Goal: Check status

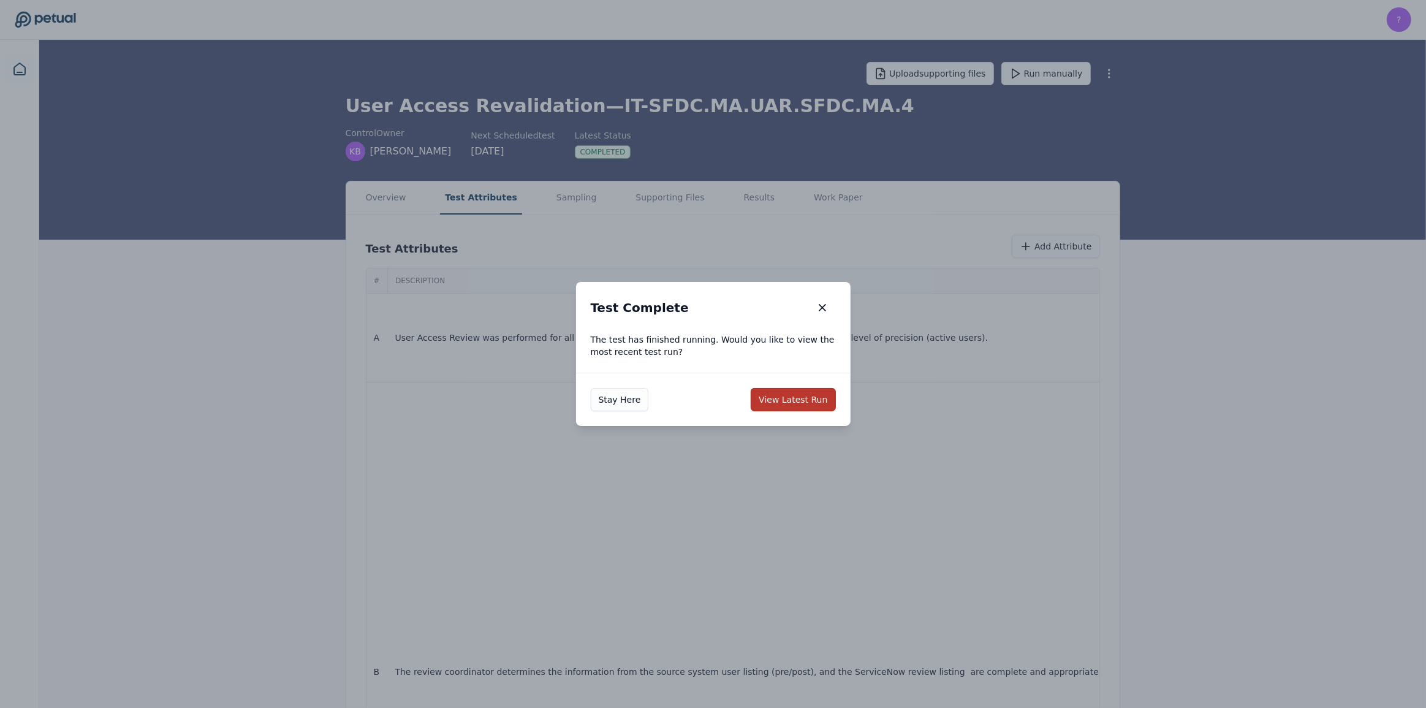
click at [789, 395] on button "View Latest Run" at bounding box center [793, 399] width 85 height 23
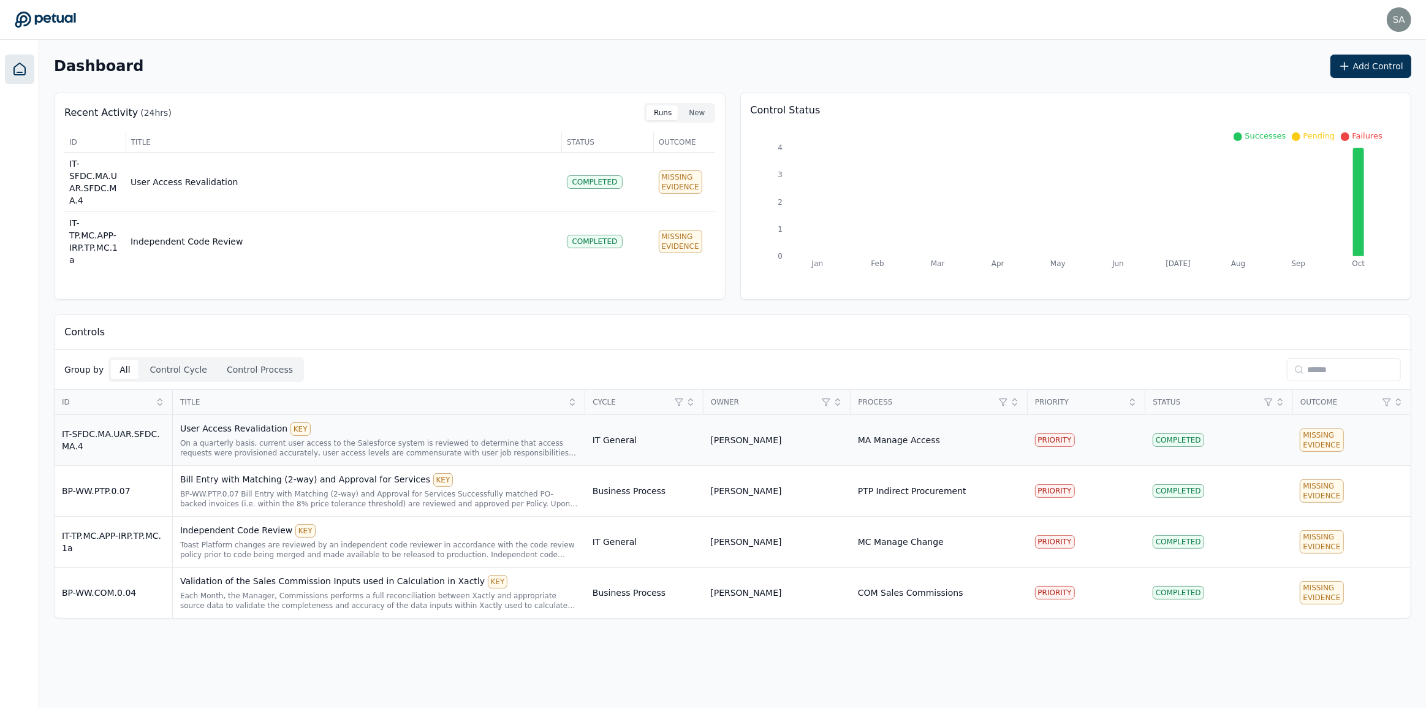
click at [342, 448] on div "On a quarterly basis, current user access to the Salesforce system is reviewed …" at bounding box center [379, 448] width 398 height 20
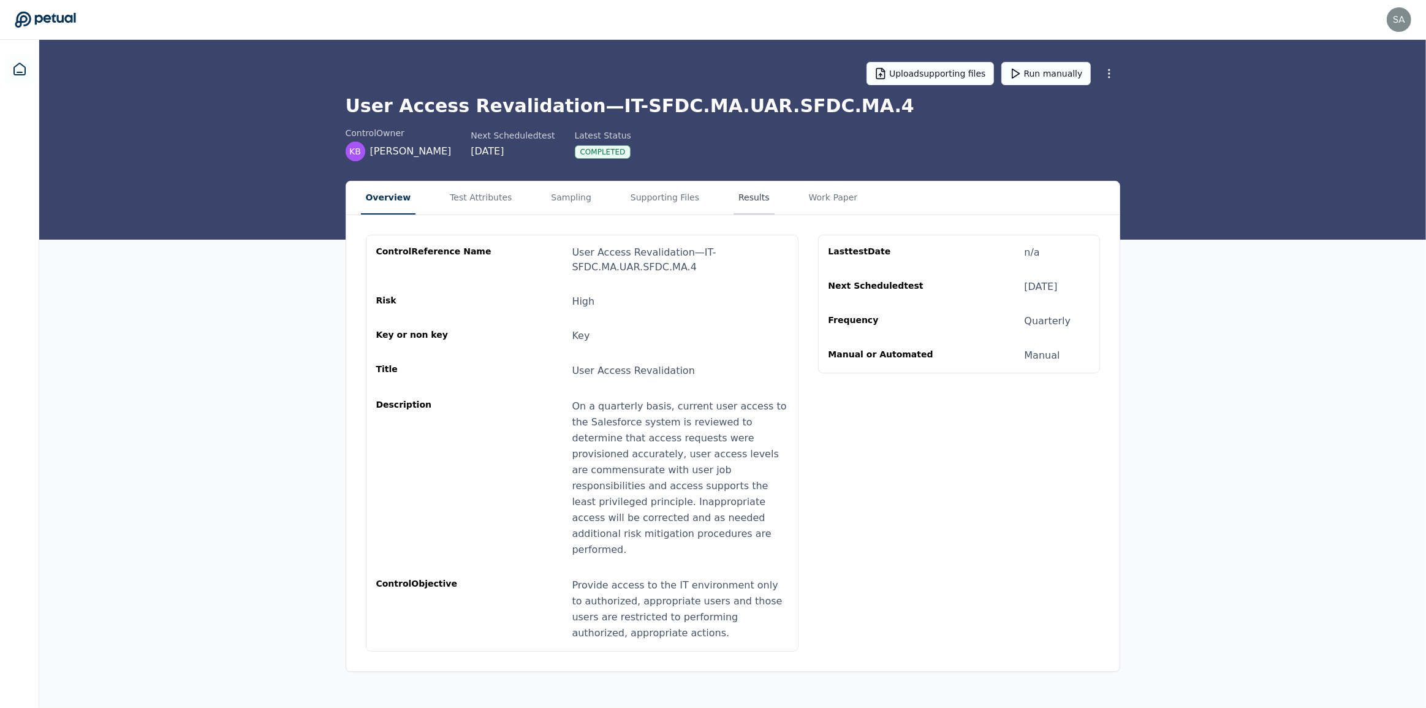
click at [733, 202] on button "Results" at bounding box center [753, 197] width 41 height 33
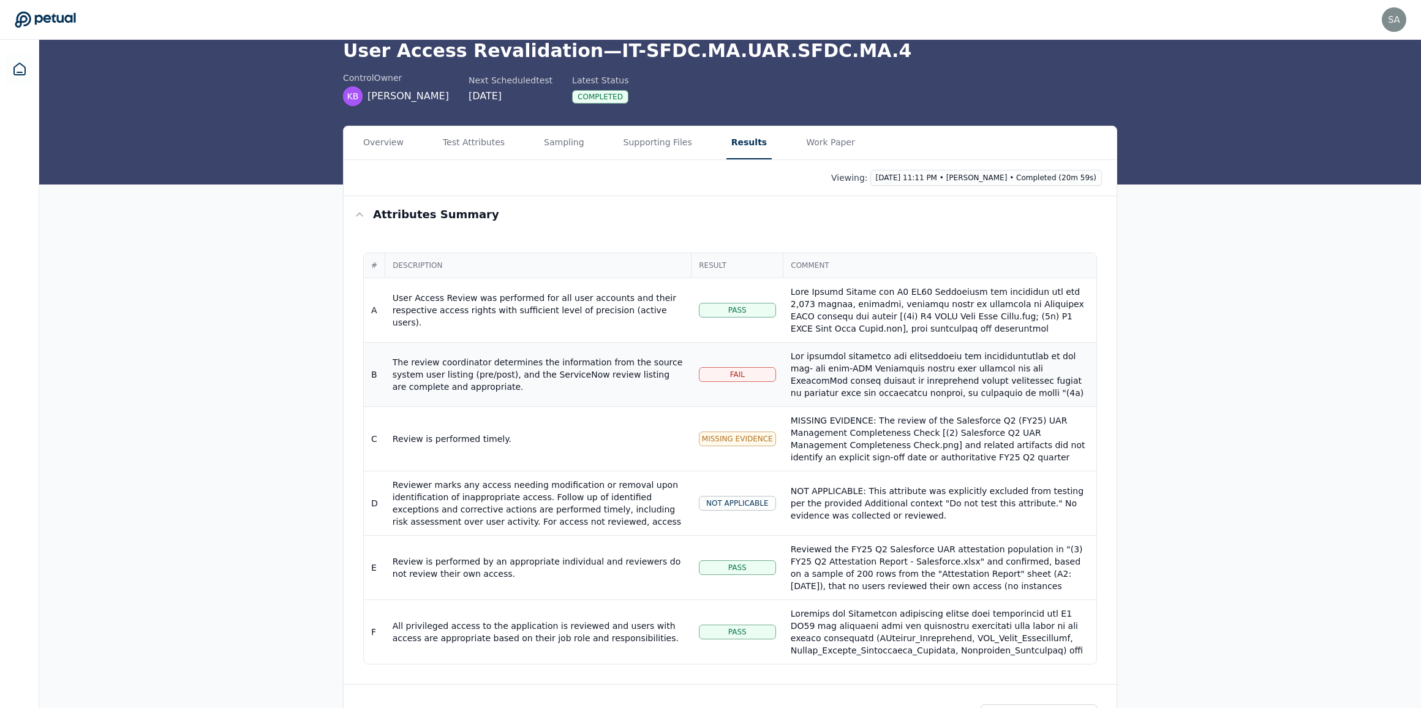
scroll to position [111, 0]
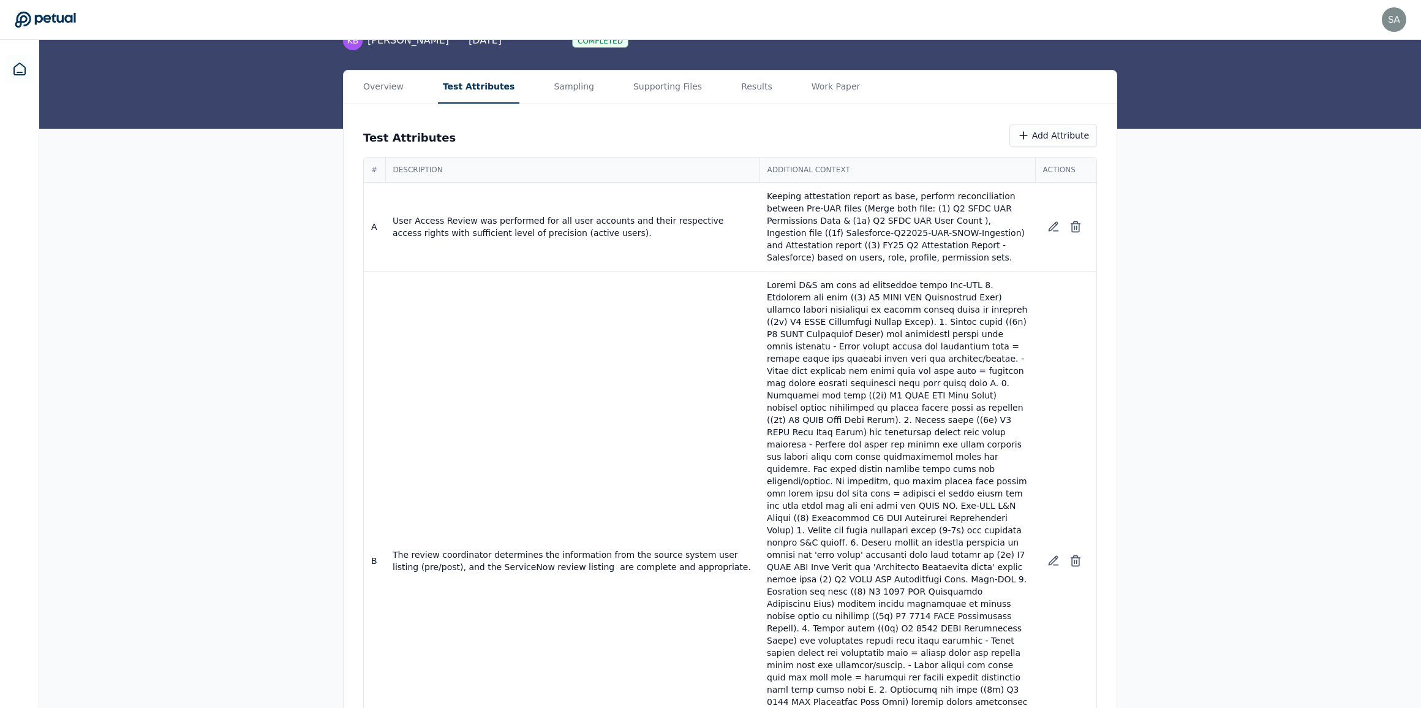
click at [475, 93] on button "Test Attributes" at bounding box center [479, 86] width 82 height 33
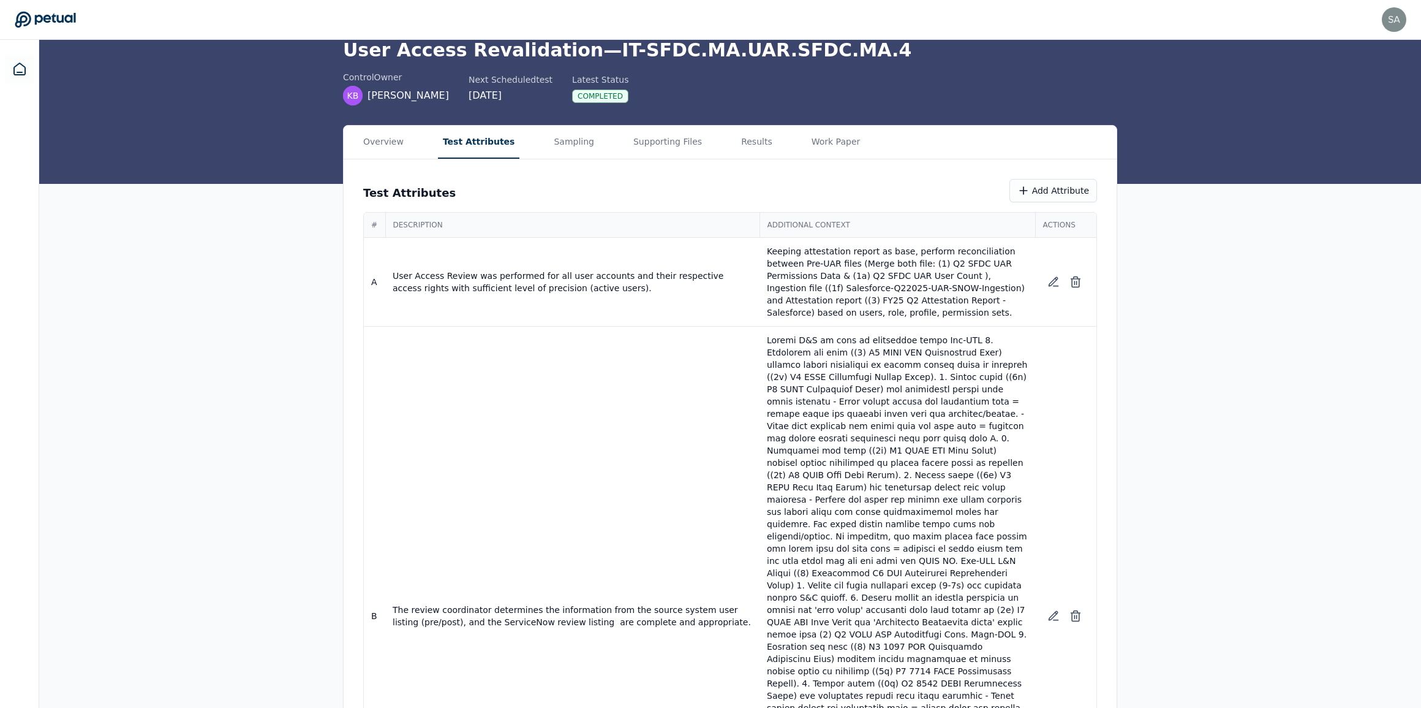
scroll to position [55, 0]
click at [729, 142] on main "Upload supporting files Run manually User Access Revalidation — IT-SFDC.MA.UAR.…" at bounding box center [730, 676] width 1382 height 1383
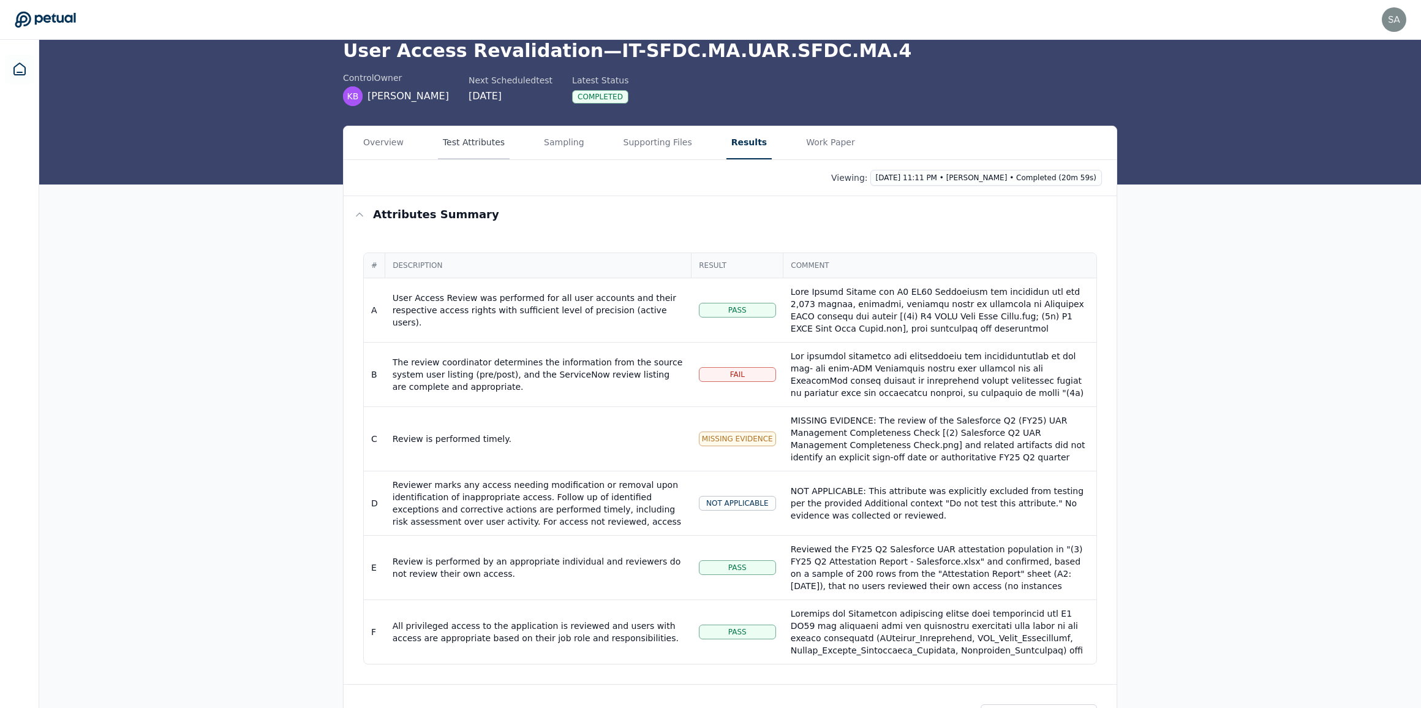
click at [454, 148] on button "Test Attributes" at bounding box center [474, 142] width 72 height 33
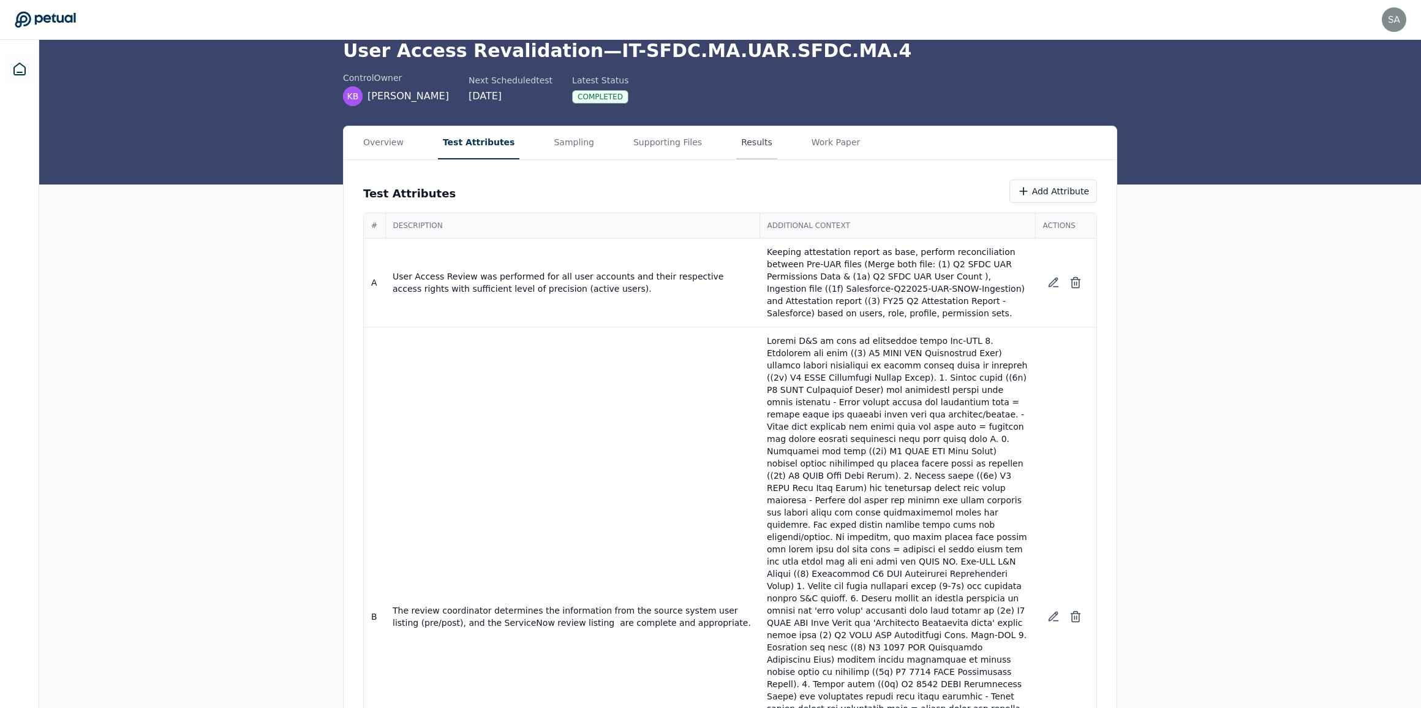
click at [723, 143] on main "Upload supporting files Run manually User Access Revalidation — IT-SFDC.MA.UAR.…" at bounding box center [730, 676] width 1382 height 1383
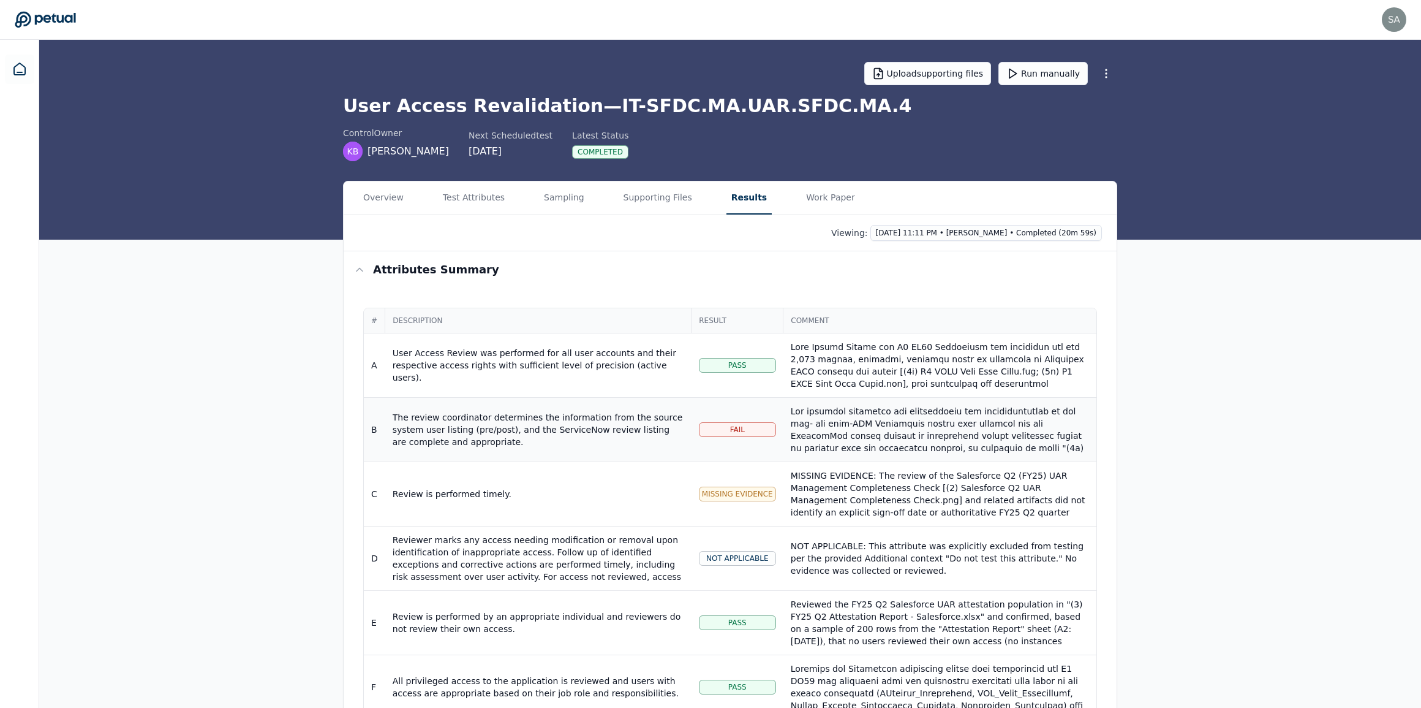
click at [884, 422] on div at bounding box center [940, 527] width 298 height 245
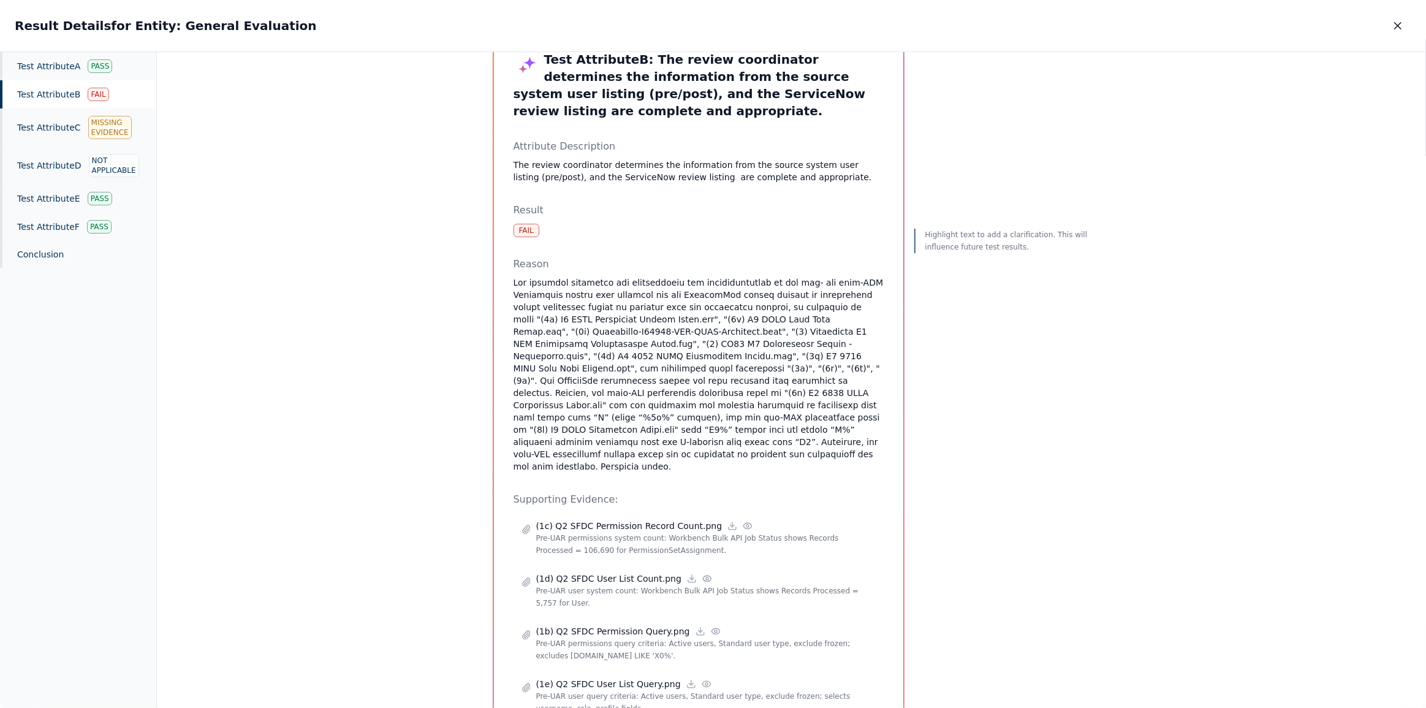
scroll to position [55, 0]
drag, startPoint x: 836, startPoint y: 395, endPoint x: 822, endPoint y: 392, distance: 14.3
click at [822, 392] on p at bounding box center [698, 371] width 370 height 196
click at [625, 423] on p at bounding box center [698, 371] width 370 height 196
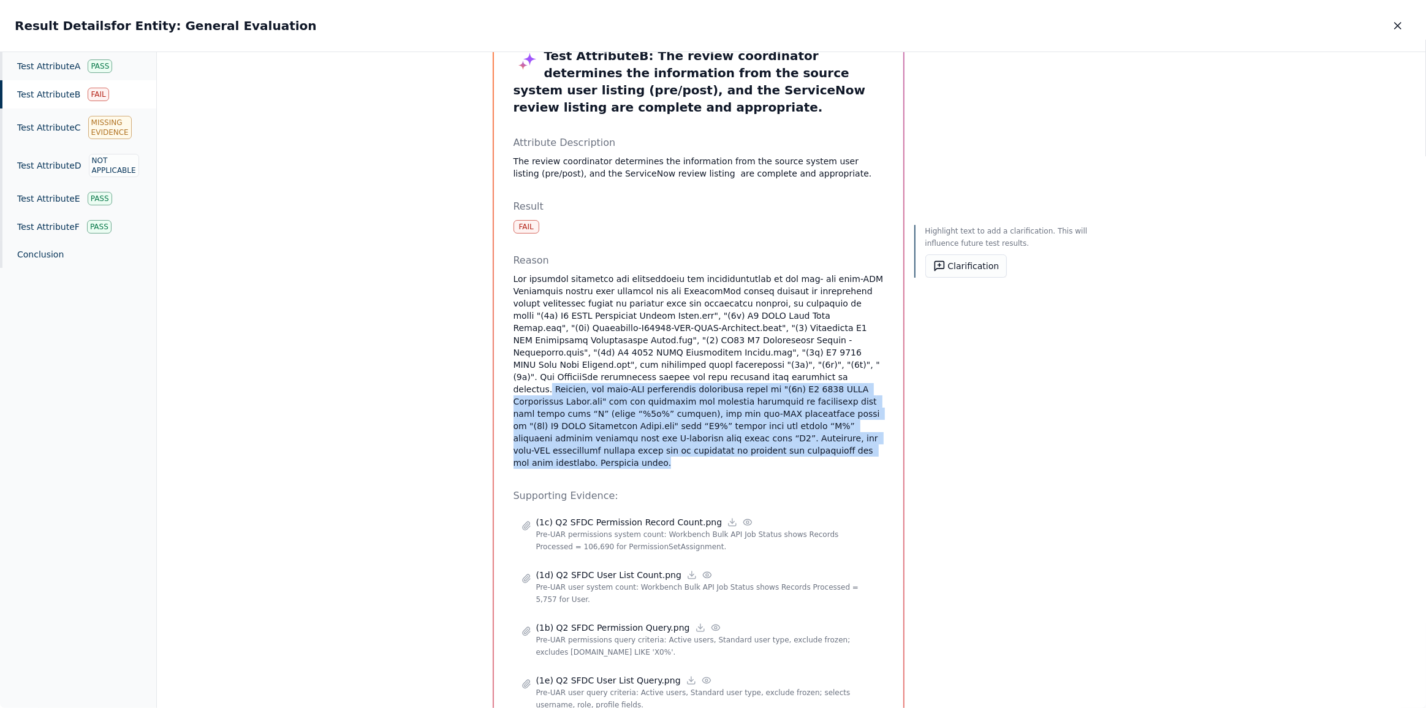
drag, startPoint x: 629, startPoint y: 422, endPoint x: 811, endPoint y: 348, distance: 196.5
click at [811, 348] on p at bounding box center [698, 371] width 370 height 196
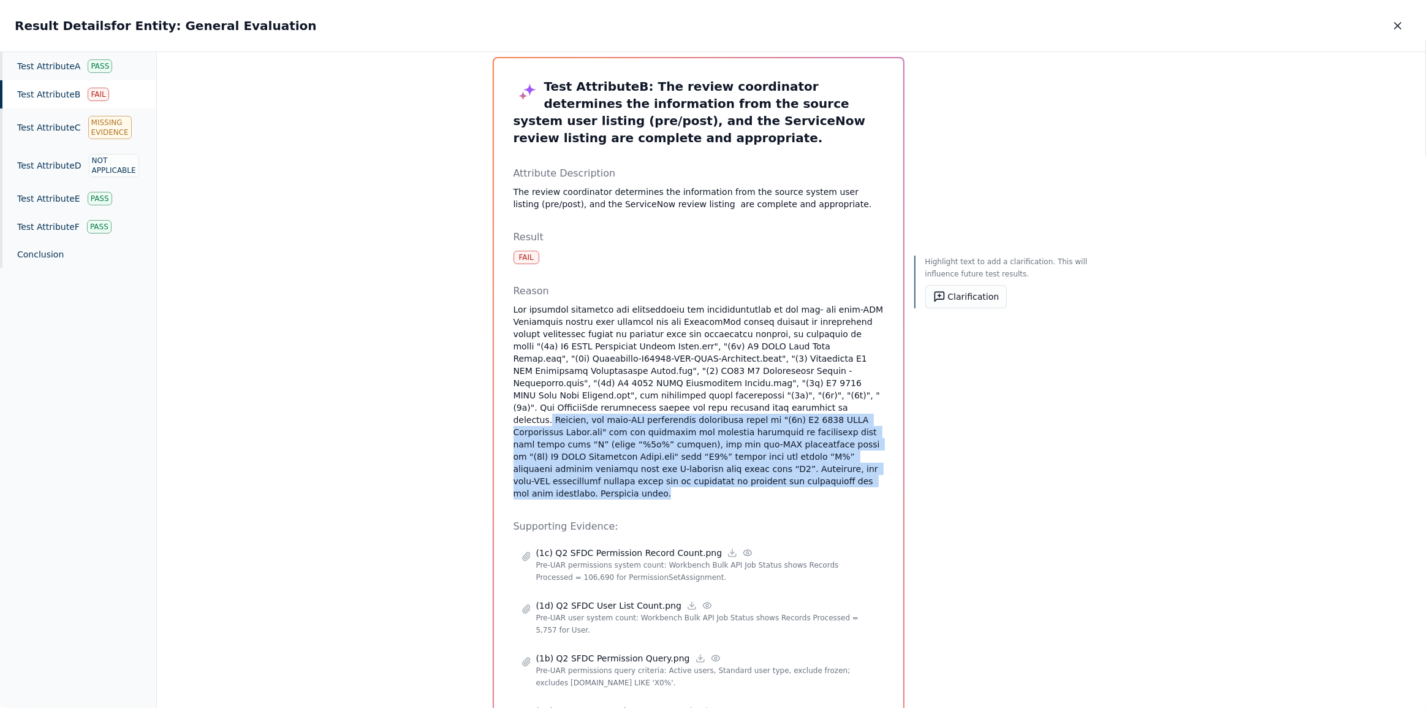
scroll to position [0, 0]
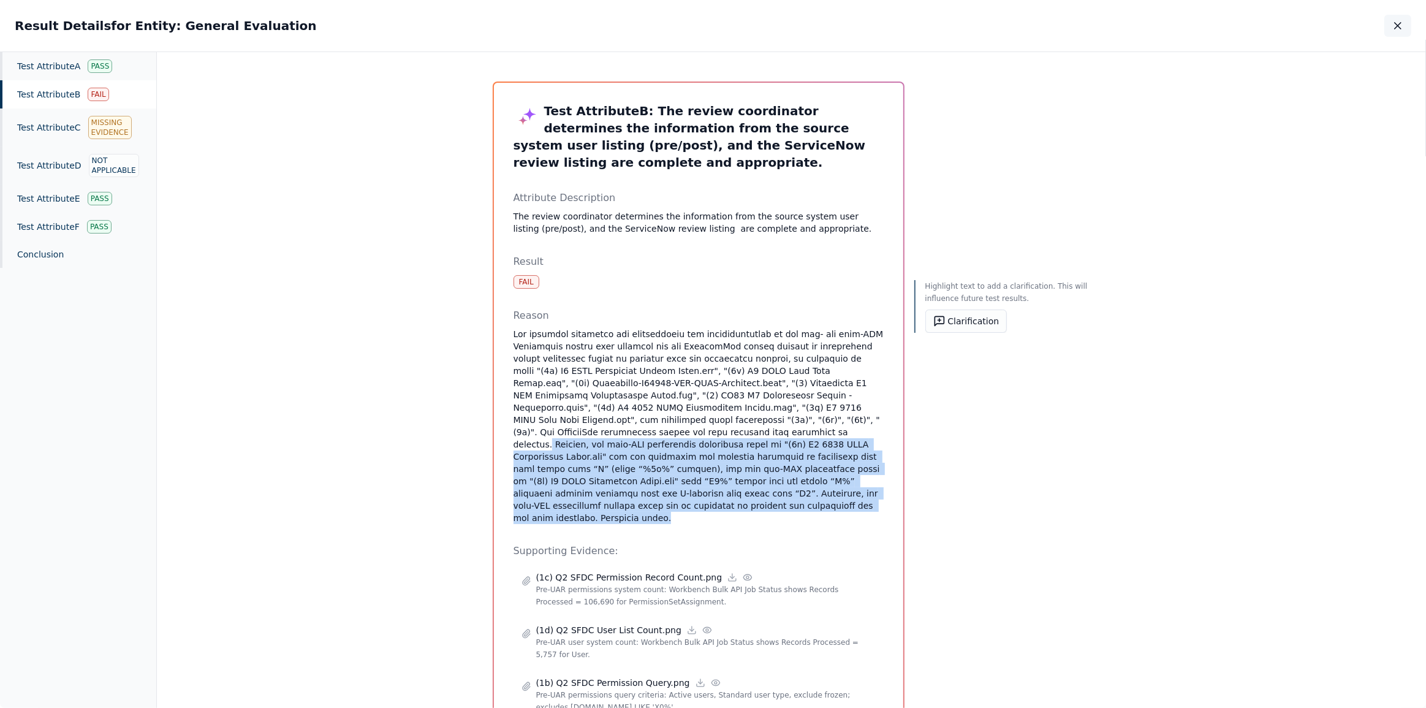
click at [1397, 28] on icon "button" at bounding box center [1397, 26] width 12 height 12
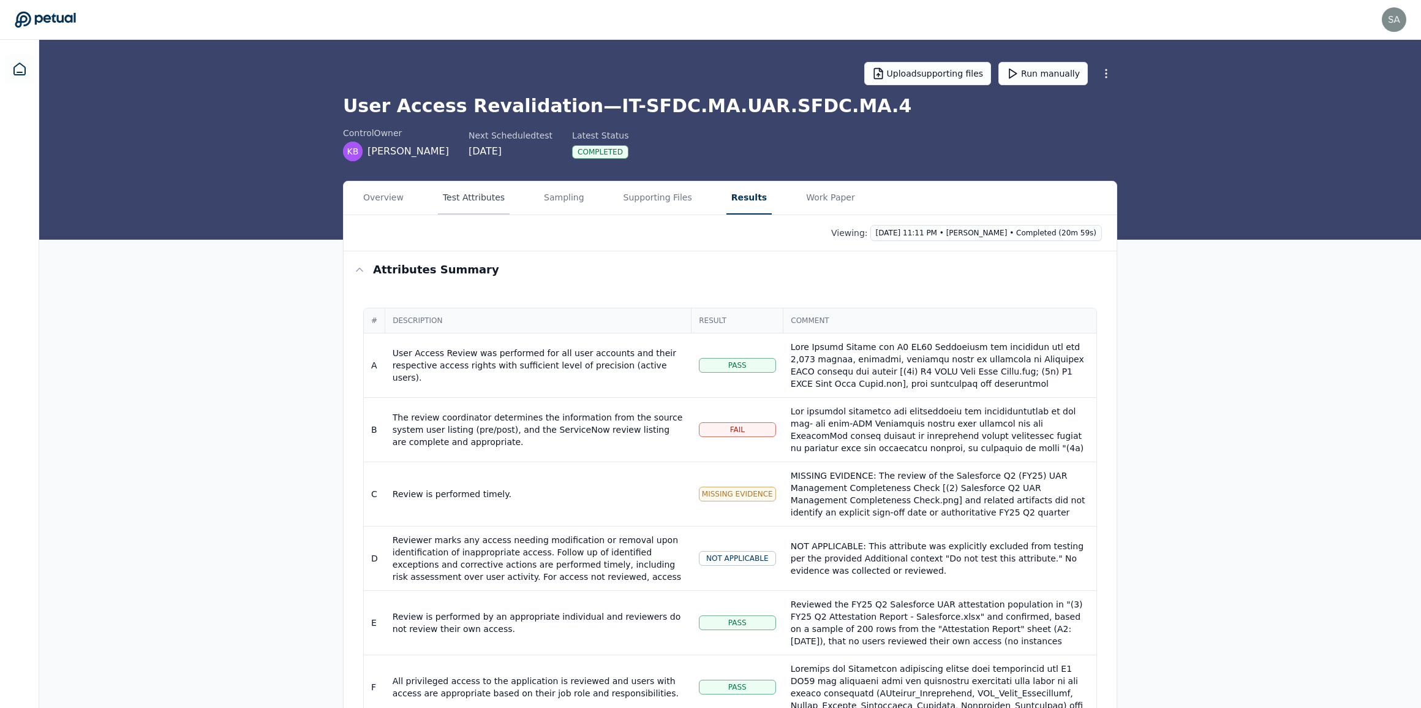
click at [488, 207] on button "Test Attributes" at bounding box center [474, 197] width 72 height 33
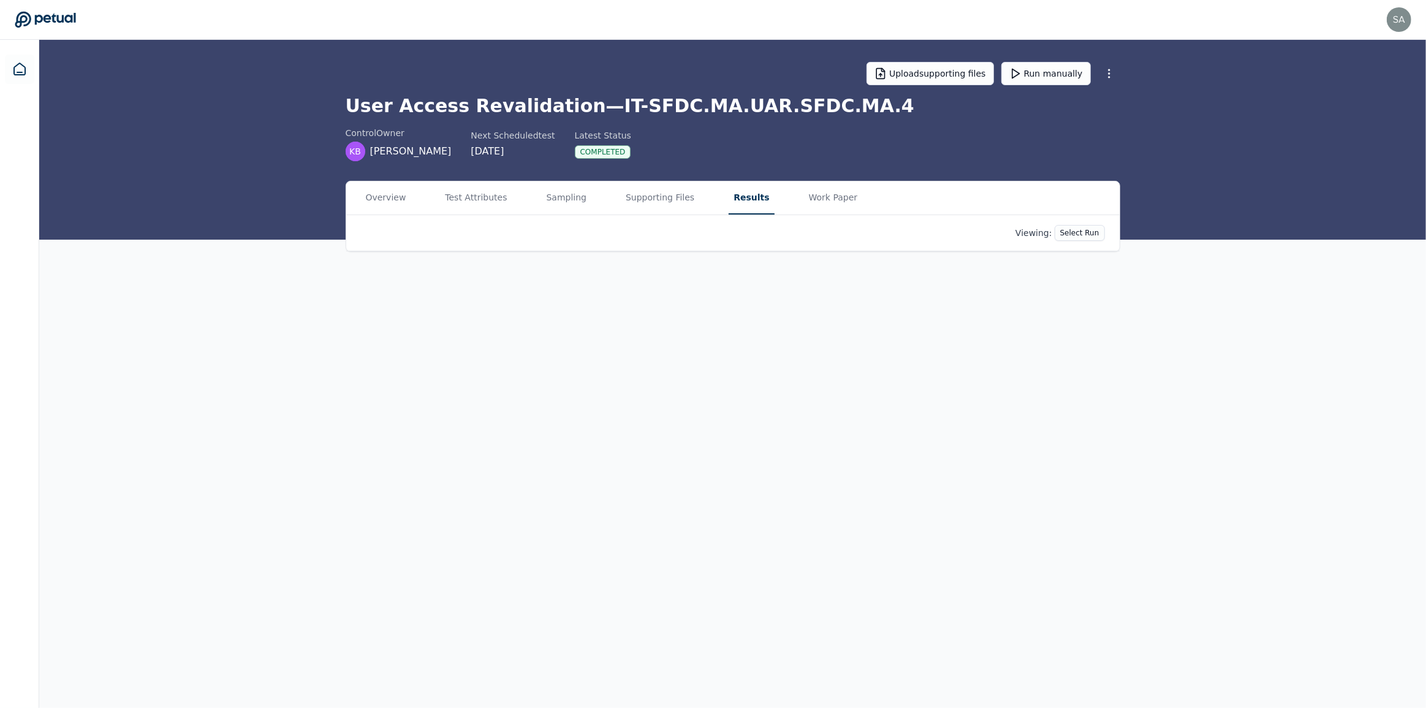
click at [728, 206] on button "Results" at bounding box center [750, 197] width 45 height 33
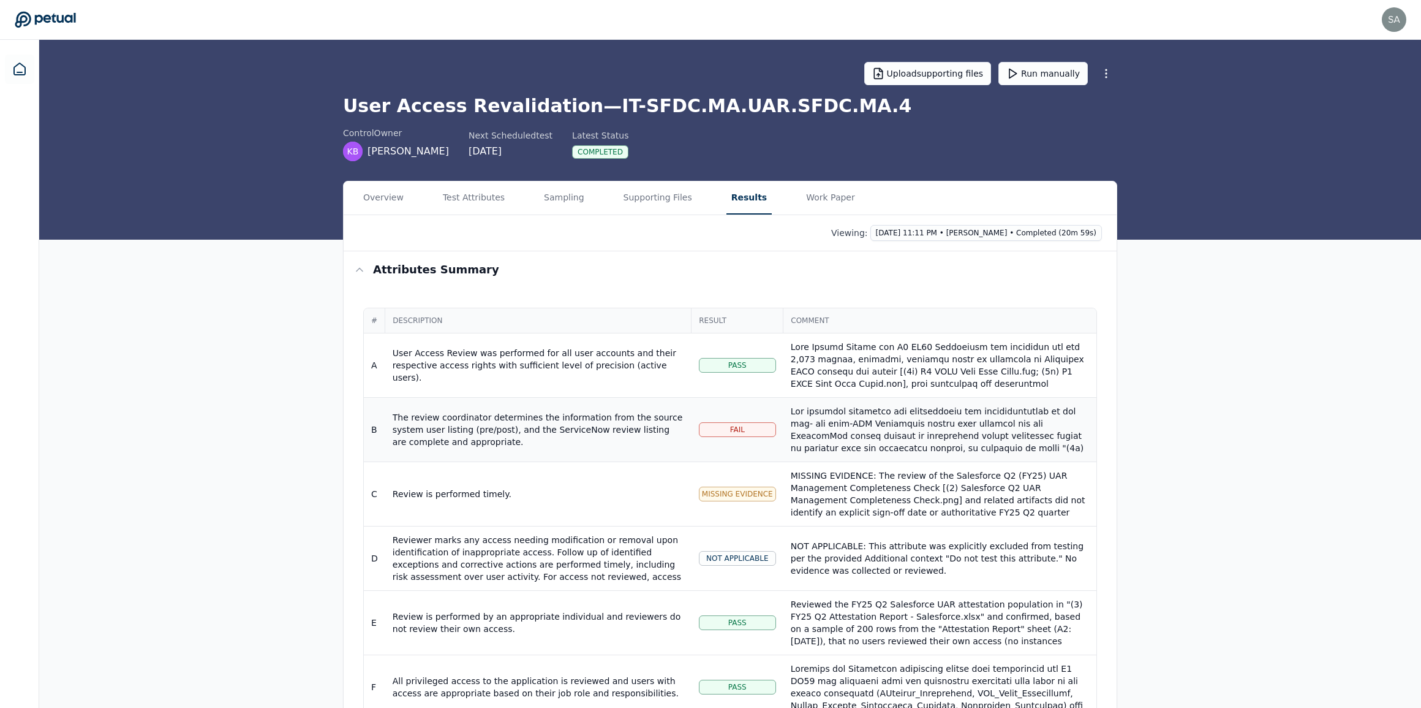
click at [852, 438] on div at bounding box center [940, 527] width 298 height 245
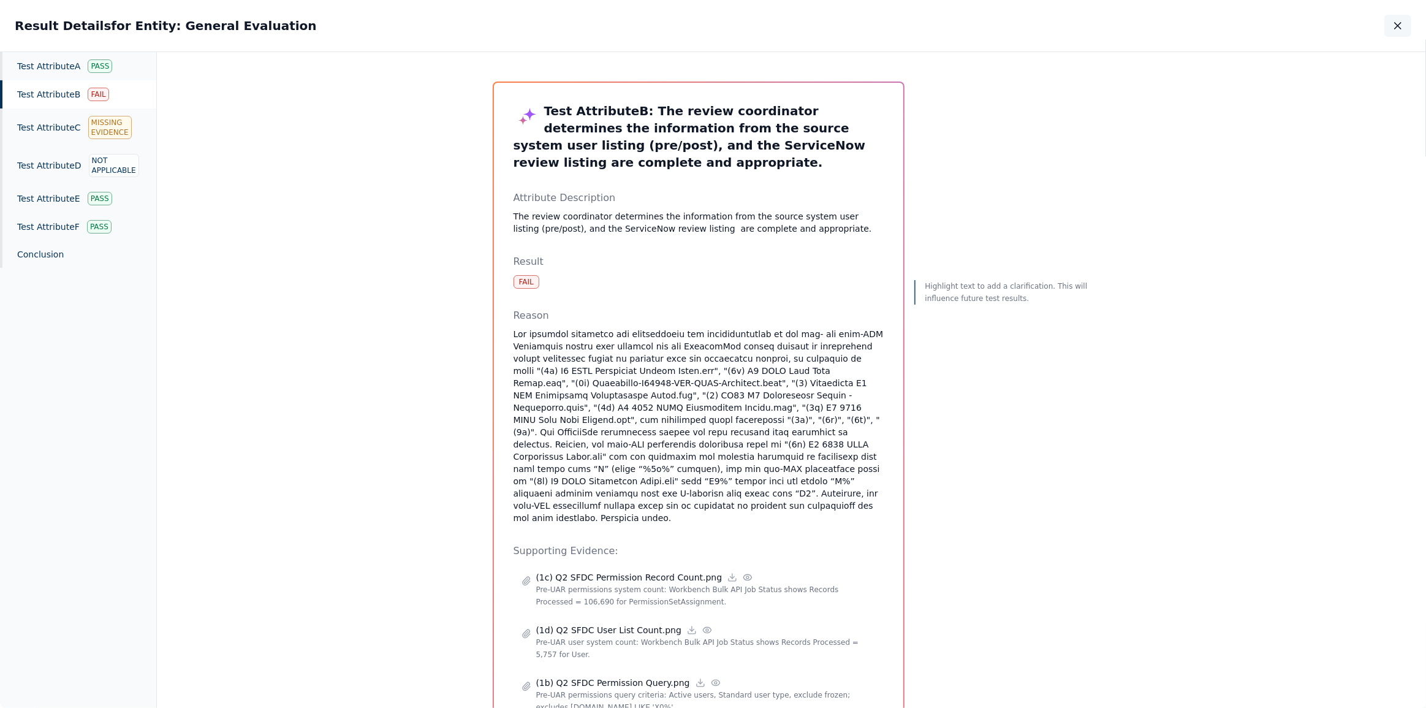
click at [1396, 26] on icon "button" at bounding box center [1397, 26] width 6 height 6
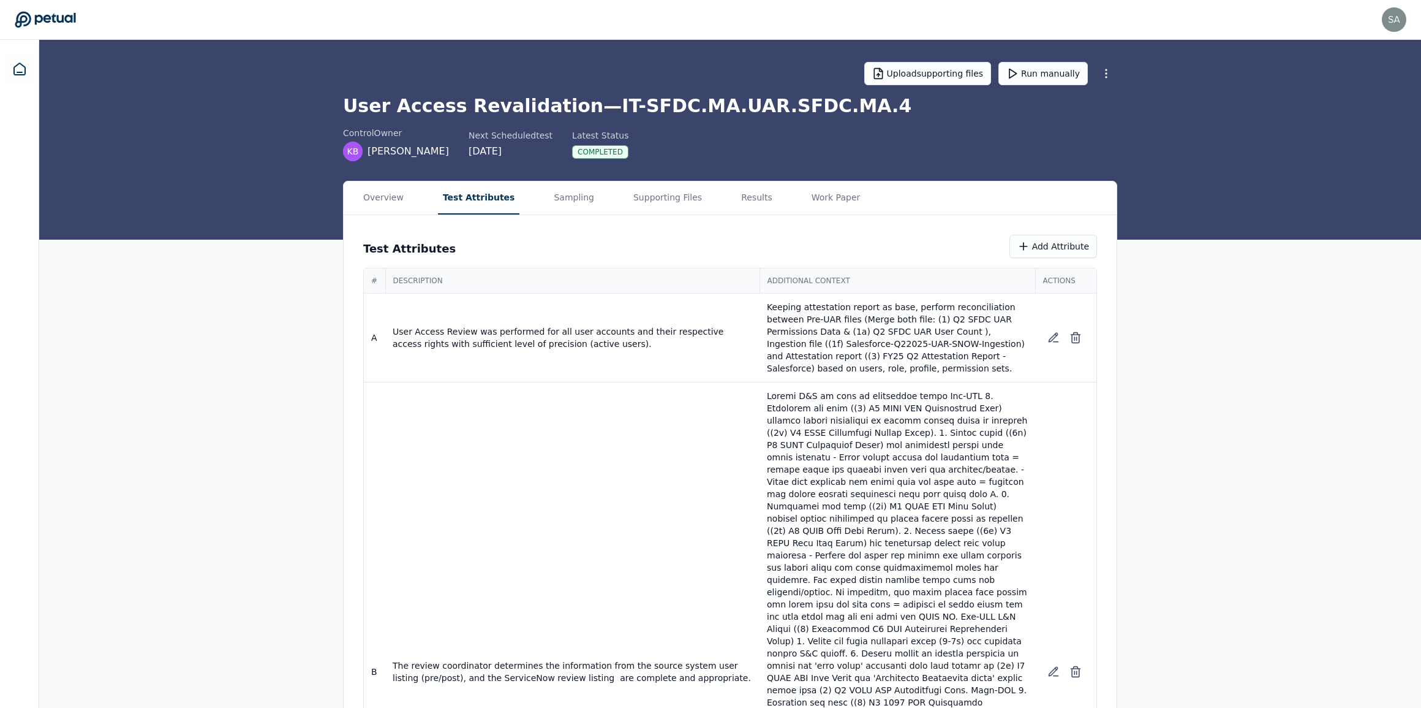
click at [472, 196] on button "Test Attributes" at bounding box center [479, 197] width 82 height 33
click at [872, 502] on p at bounding box center [897, 672] width 261 height 564
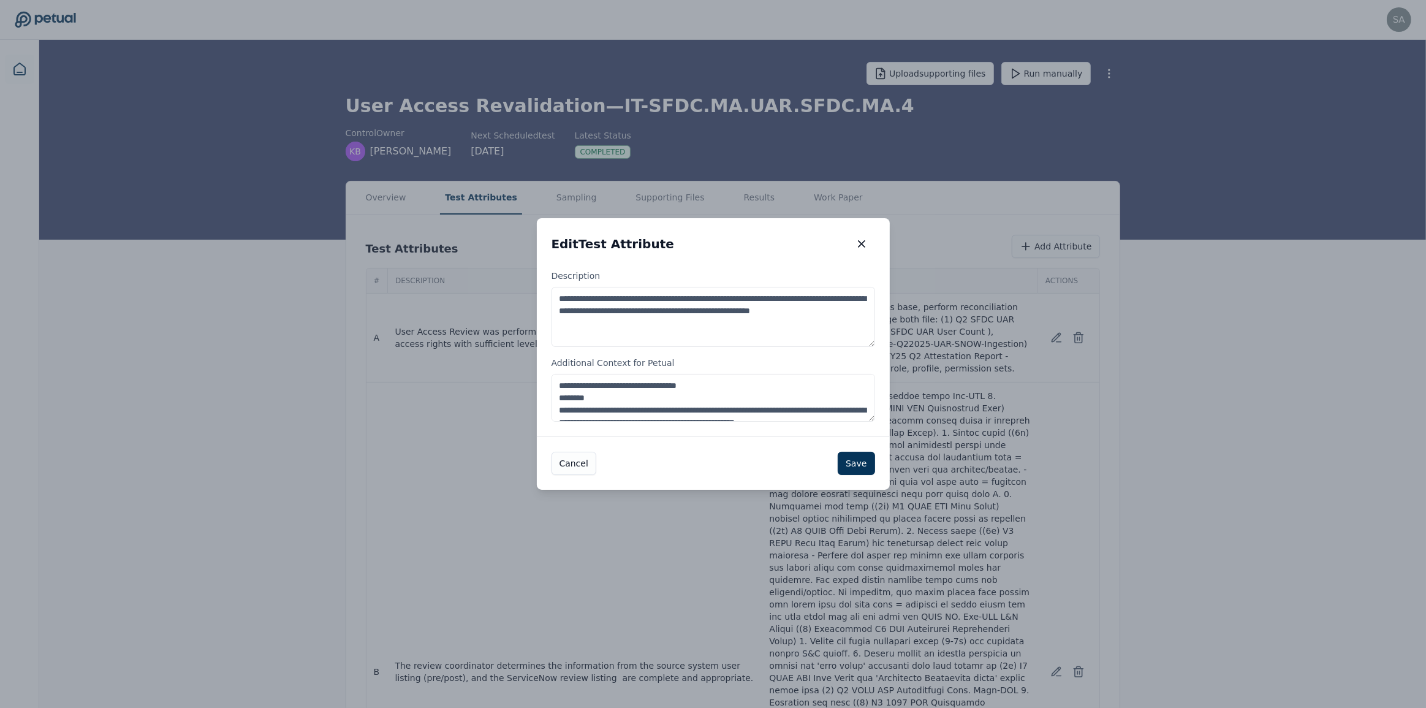
click at [606, 398] on textarea "Additional Context for Petual" at bounding box center [712, 398] width 323 height 48
drag, startPoint x: 560, startPoint y: 396, endPoint x: 592, endPoint y: 399, distance: 32.0
click at [592, 399] on textarea "Additional Context for Petual" at bounding box center [712, 398] width 323 height 48
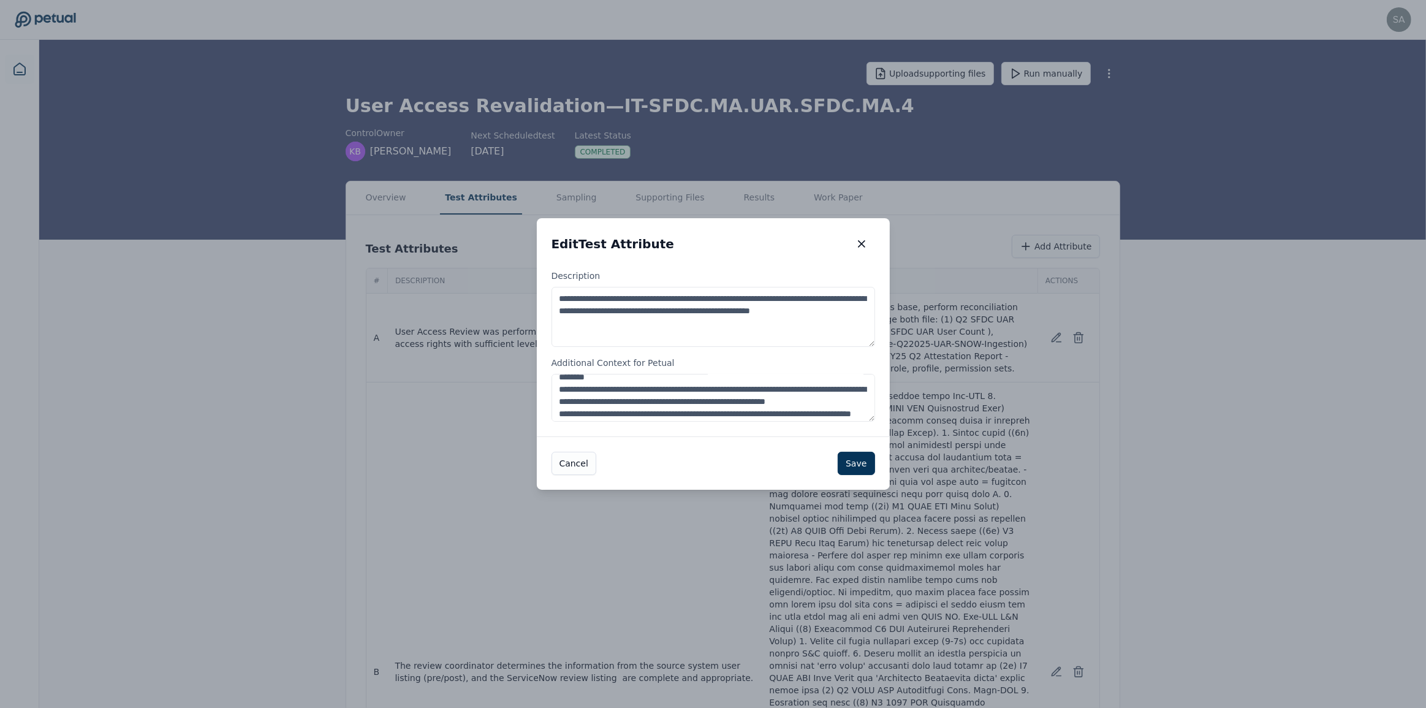
scroll to position [334, 0]
drag, startPoint x: 594, startPoint y: 381, endPoint x: 567, endPoint y: 382, distance: 27.0
click at [567, 382] on textarea "Additional Context for Petual" at bounding box center [712, 398] width 323 height 48
click at [608, 411] on textarea "Additional Context for Petual" at bounding box center [712, 398] width 323 height 48
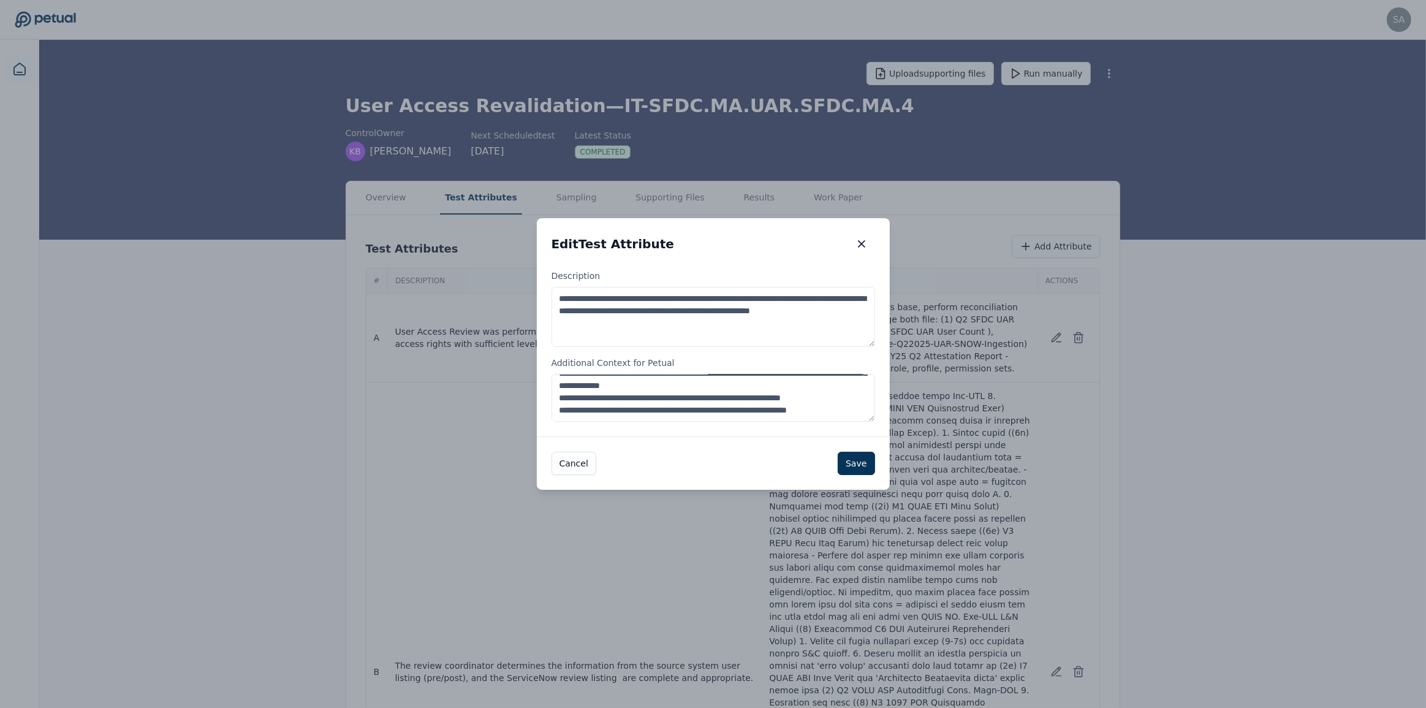
scroll to position [473, 0]
click at [859, 240] on icon "button" at bounding box center [861, 244] width 12 height 12
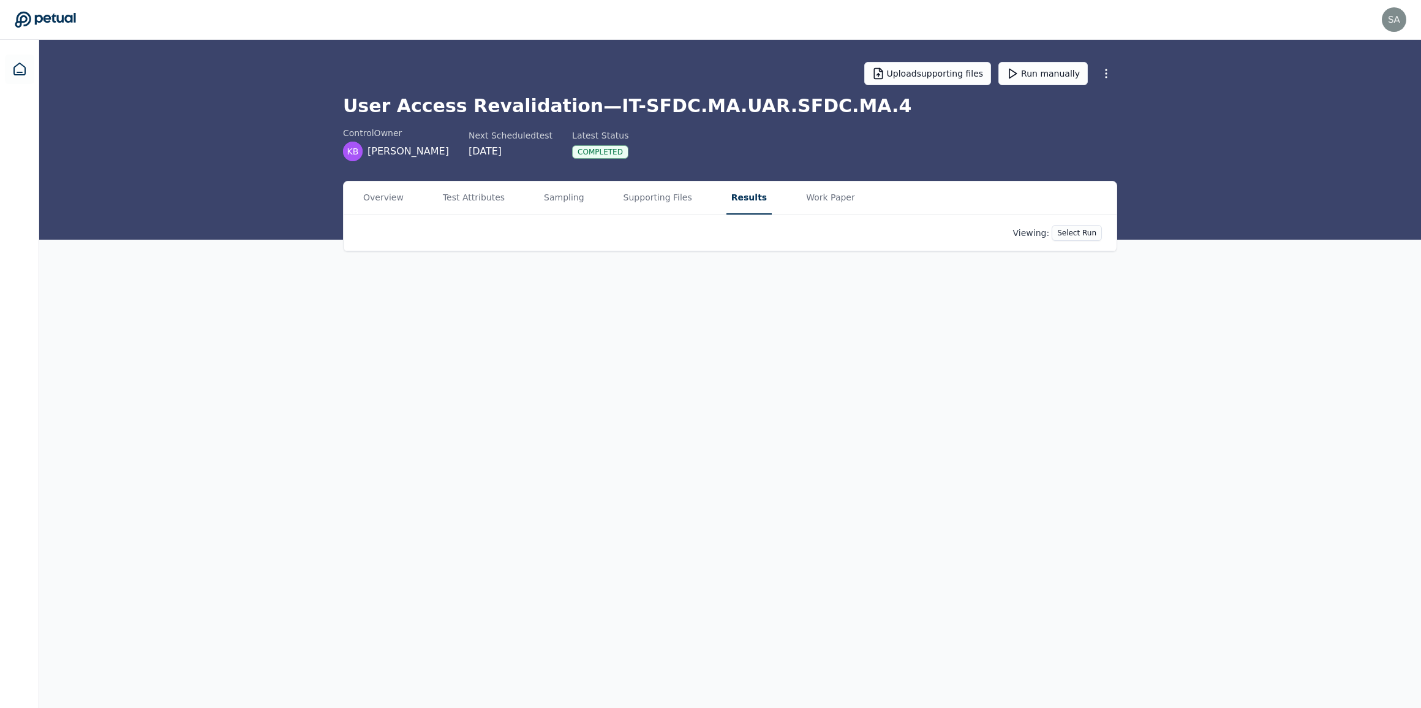
click at [727, 201] on button "Results" at bounding box center [749, 197] width 45 height 33
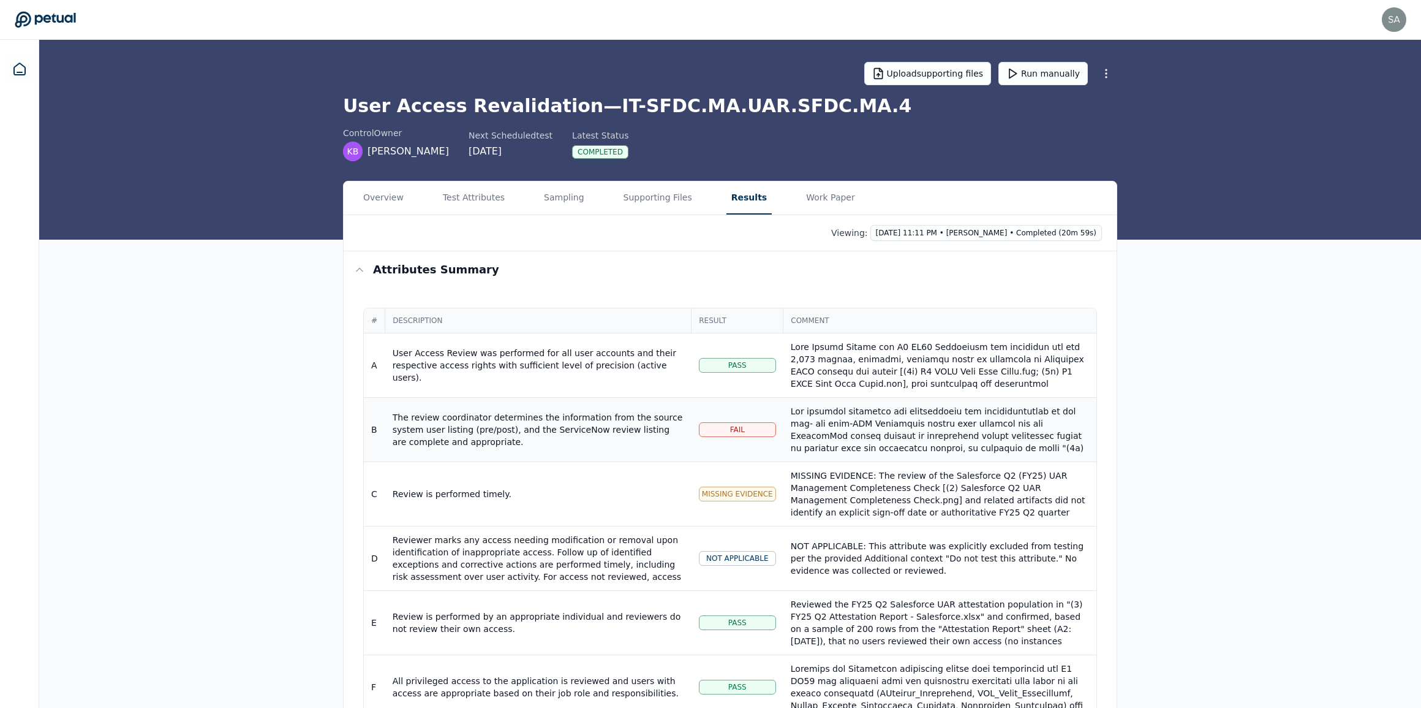
click at [858, 407] on div at bounding box center [940, 527] width 298 height 245
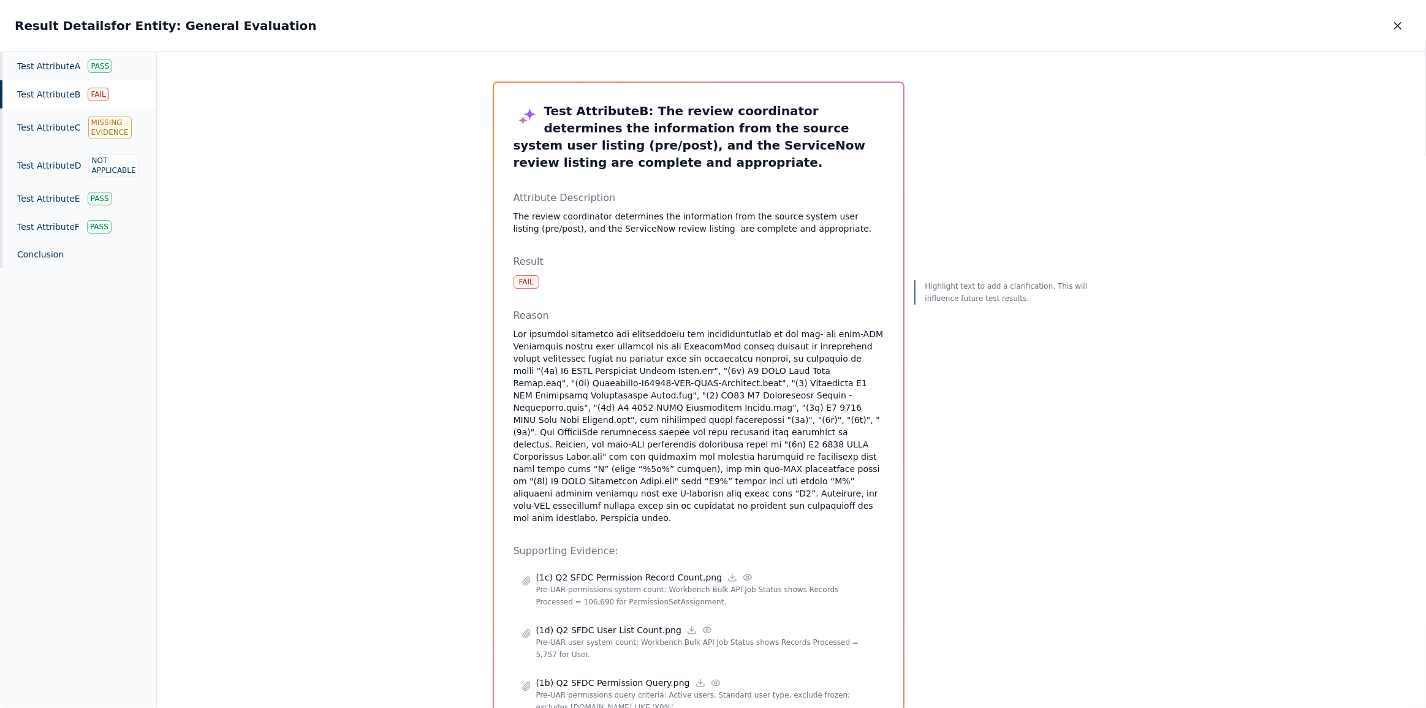
scroll to position [55, 0]
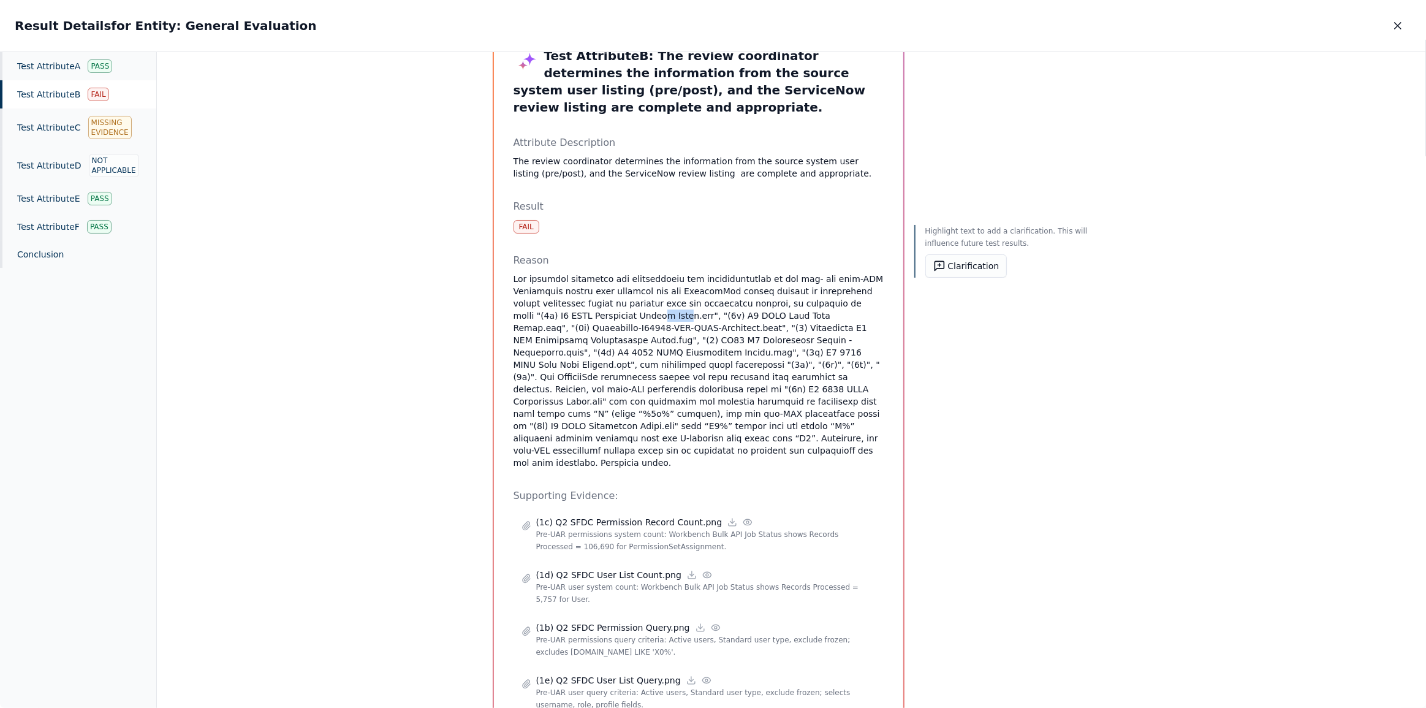
drag, startPoint x: 575, startPoint y: 297, endPoint x: 600, endPoint y: 300, distance: 25.9
click at [600, 300] on p at bounding box center [698, 371] width 370 height 196
drag, startPoint x: 646, startPoint y: 298, endPoint x: 747, endPoint y: 300, distance: 101.1
click at [747, 300] on p at bounding box center [698, 371] width 370 height 196
drag, startPoint x: 520, startPoint y: 307, endPoint x: 575, endPoint y: 313, distance: 55.5
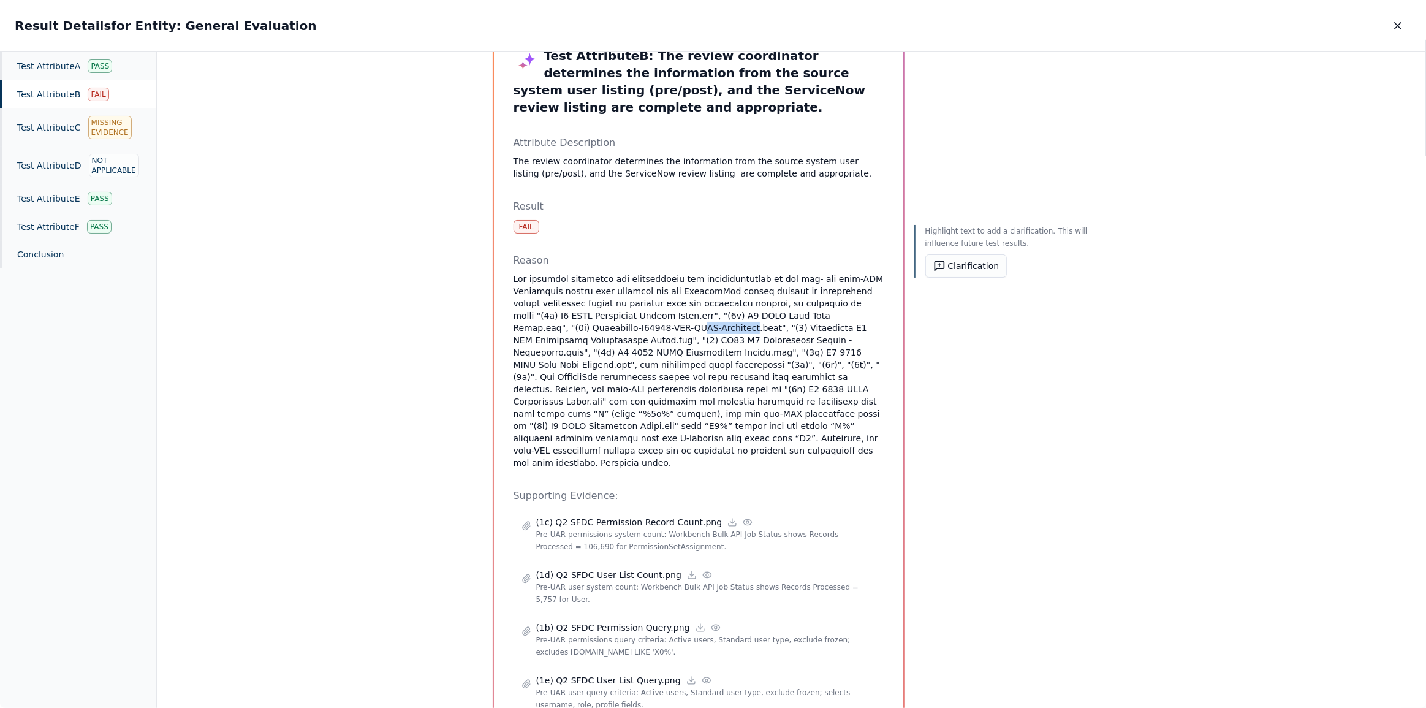
click at [575, 313] on p at bounding box center [698, 371] width 370 height 196
drag, startPoint x: 745, startPoint y: 310, endPoint x: 815, endPoint y: 312, distance: 69.9
click at [815, 312] on p at bounding box center [698, 371] width 370 height 196
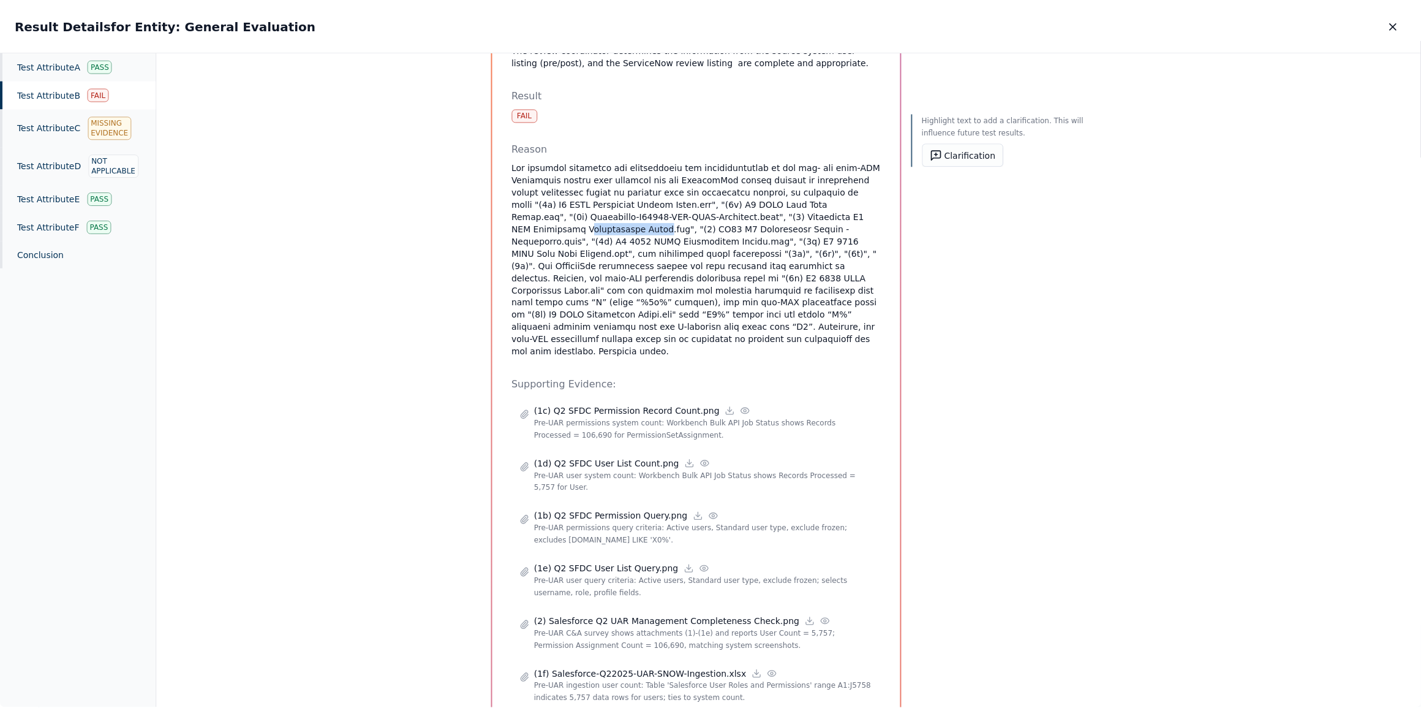
scroll to position [0, 0]
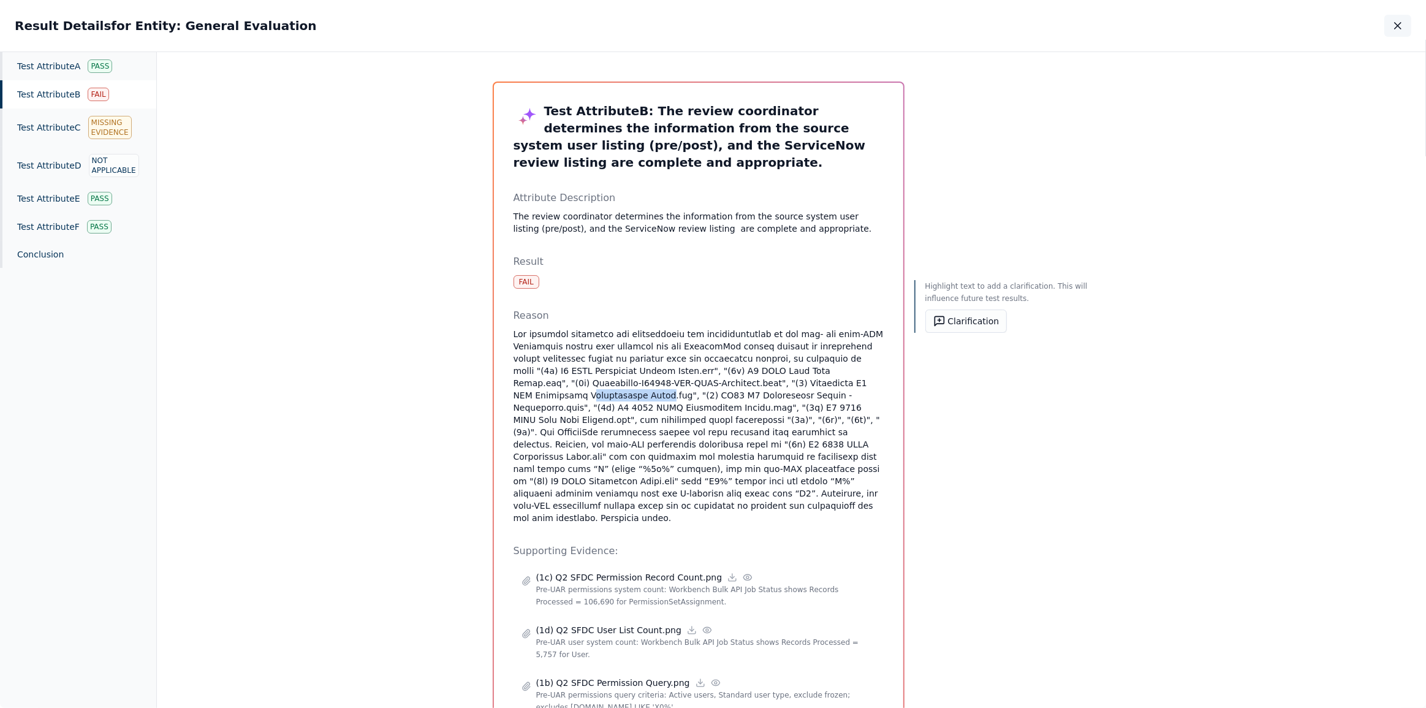
click at [1394, 31] on icon "button" at bounding box center [1397, 26] width 12 height 12
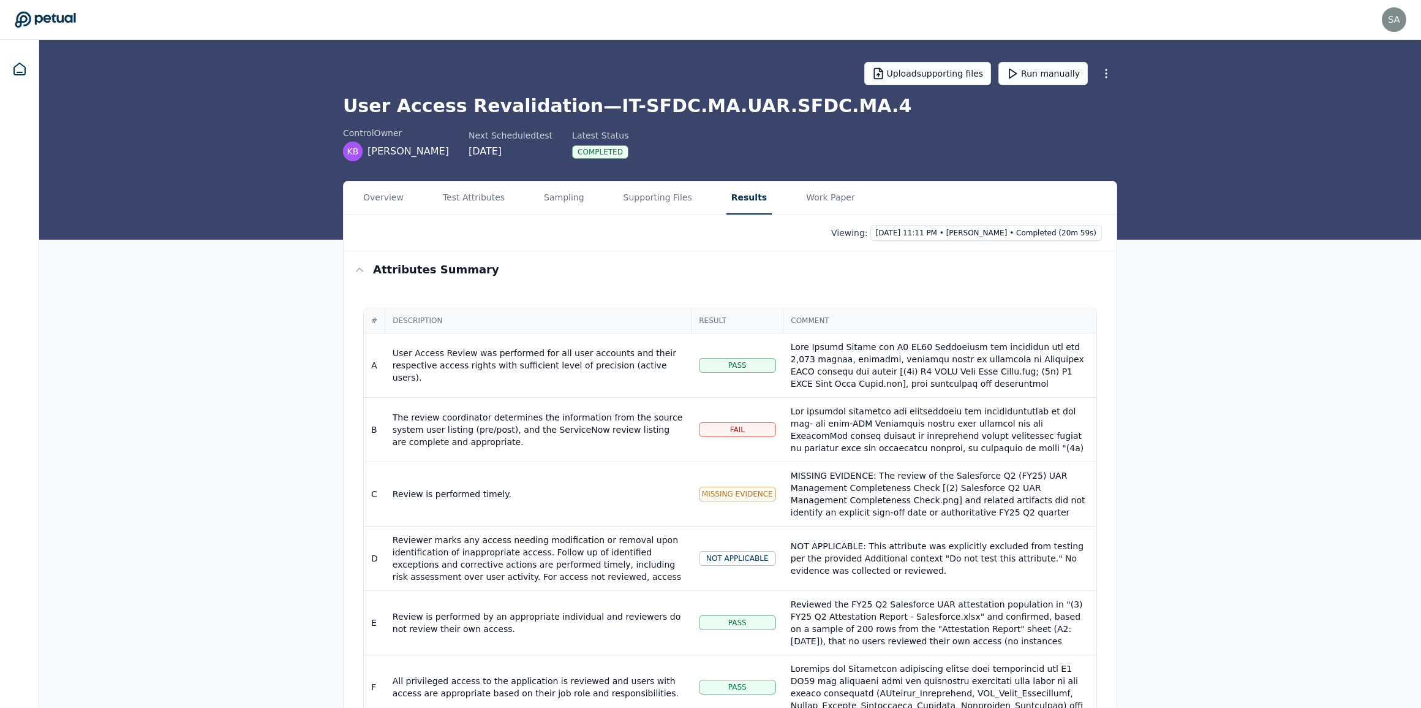
click at [1200, 325] on div "Overview Test Attributes Sampling Supporting Files Results Work Paper Viewing: …" at bounding box center [730, 529] width 1382 height 697
click at [640, 195] on button "Supporting Files" at bounding box center [658, 197] width 78 height 33
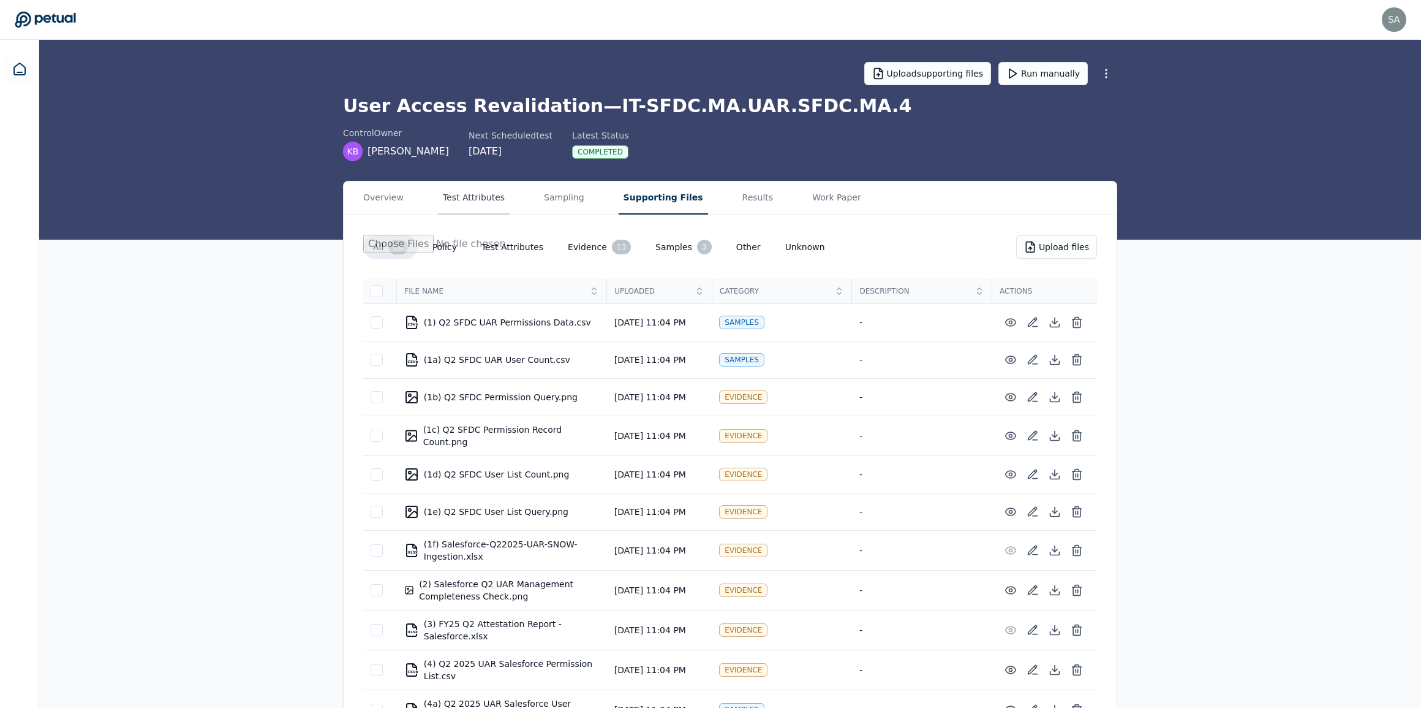
click at [487, 196] on button "Test Attributes" at bounding box center [474, 197] width 72 height 33
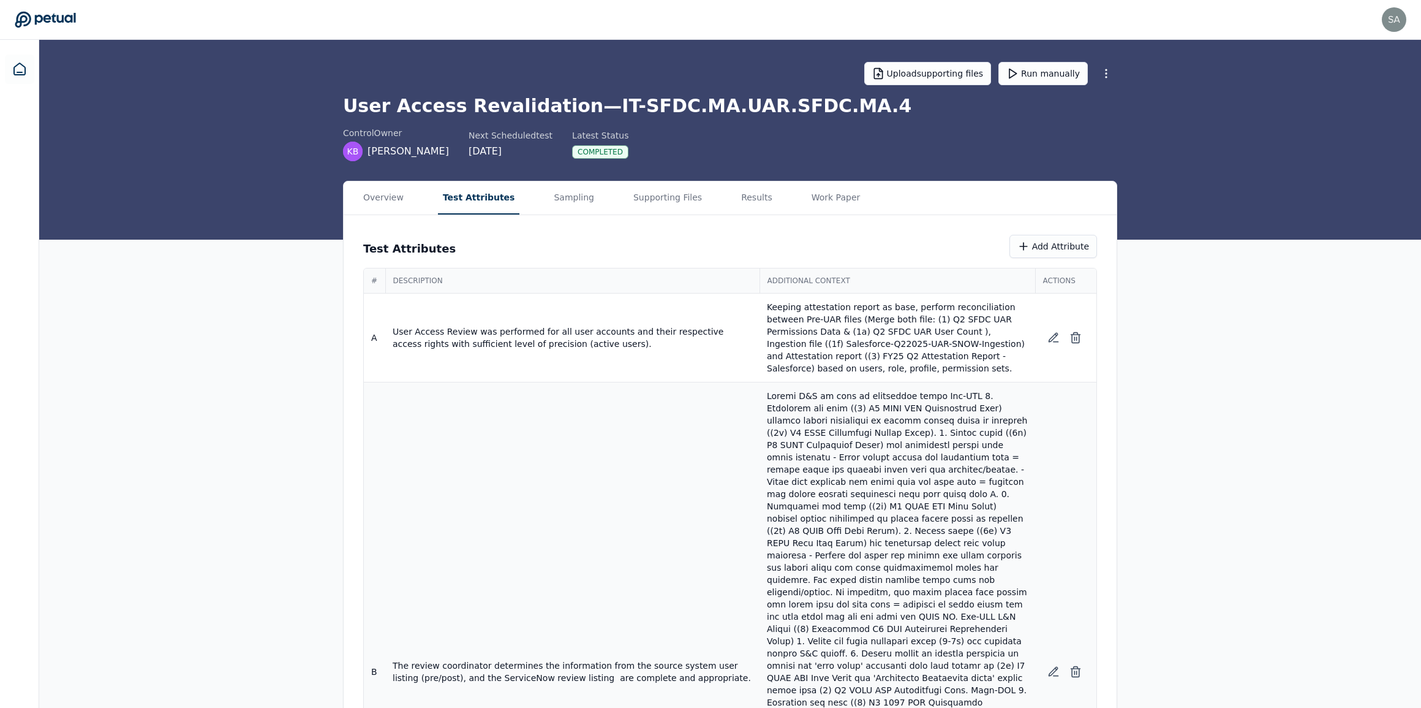
click at [939, 513] on p at bounding box center [897, 672] width 261 height 564
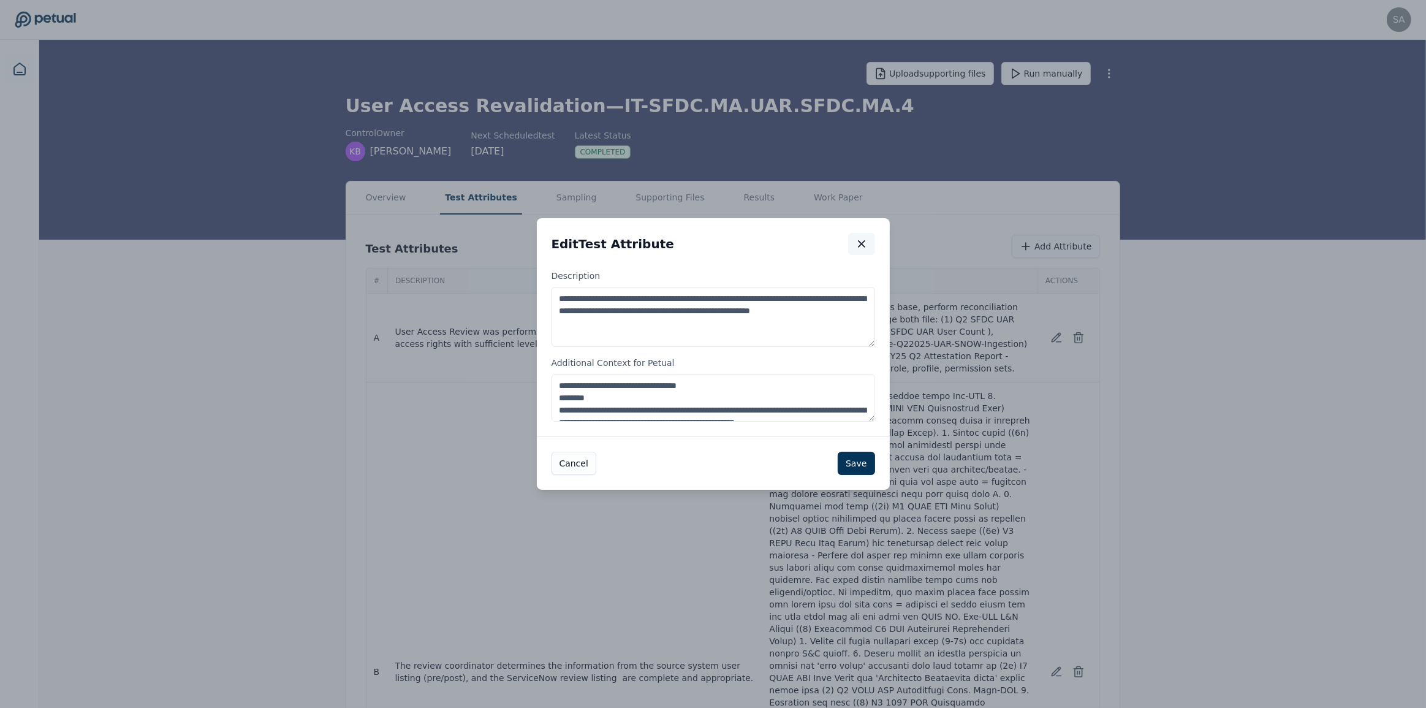
click at [858, 241] on icon "button" at bounding box center [861, 244] width 6 height 6
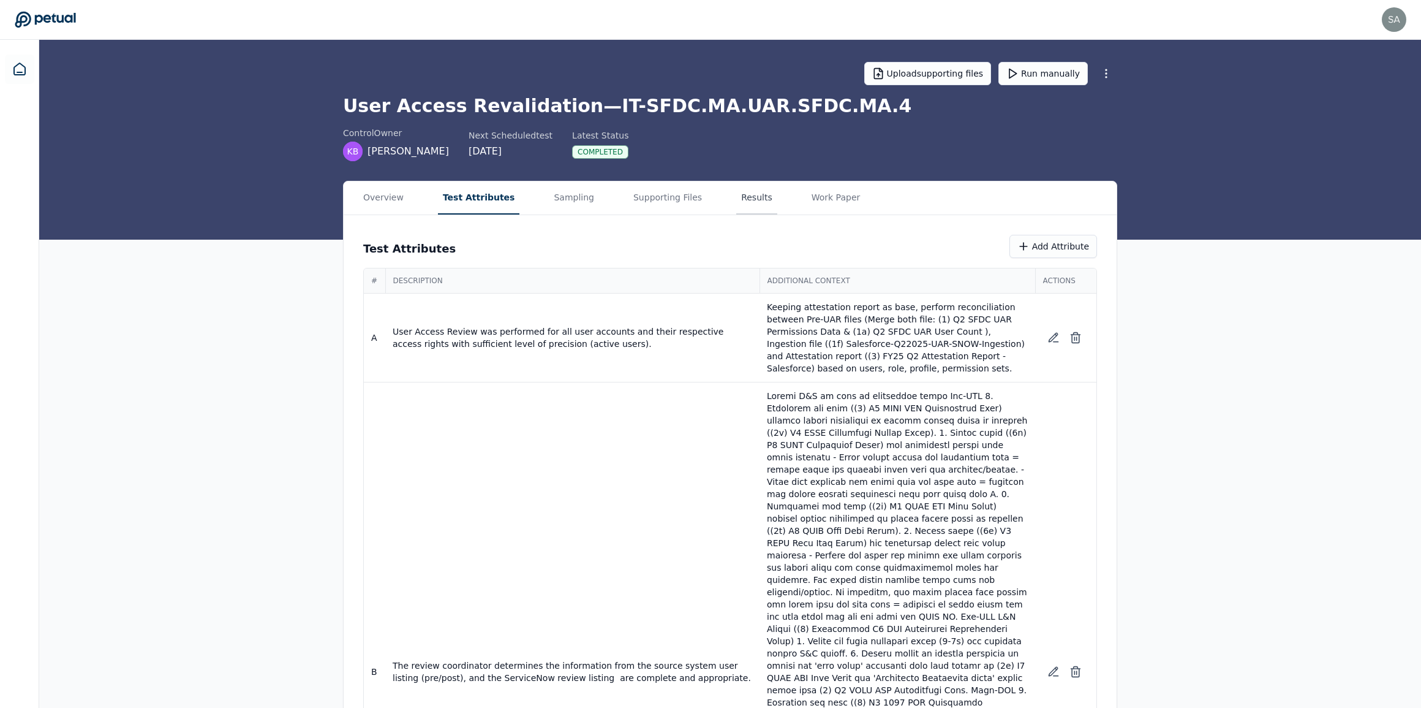
click at [736, 197] on button "Results" at bounding box center [756, 197] width 41 height 33
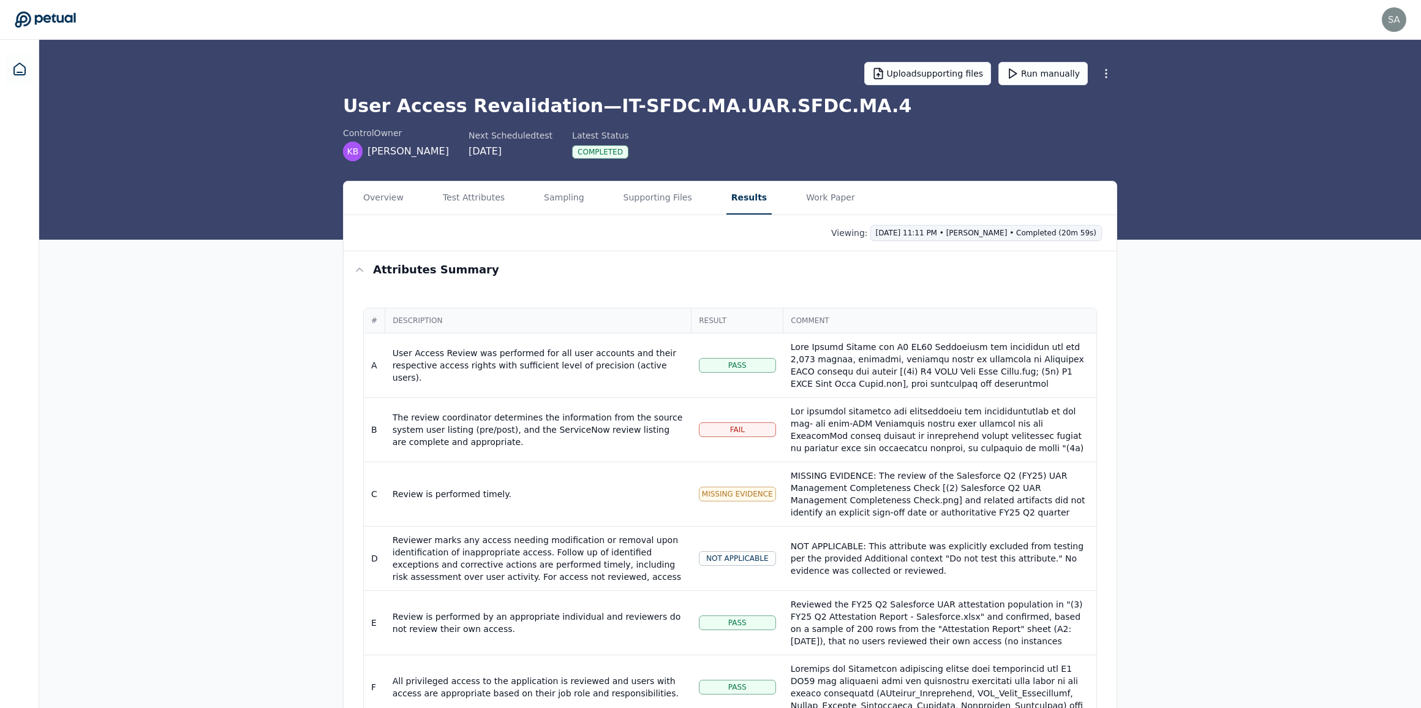
click at [1079, 233] on html "sahil.gupta@toasttab.com sahil.gupta@toasttab.com Sign out Upload supporting fi…" at bounding box center [710, 439] width 1421 height 878
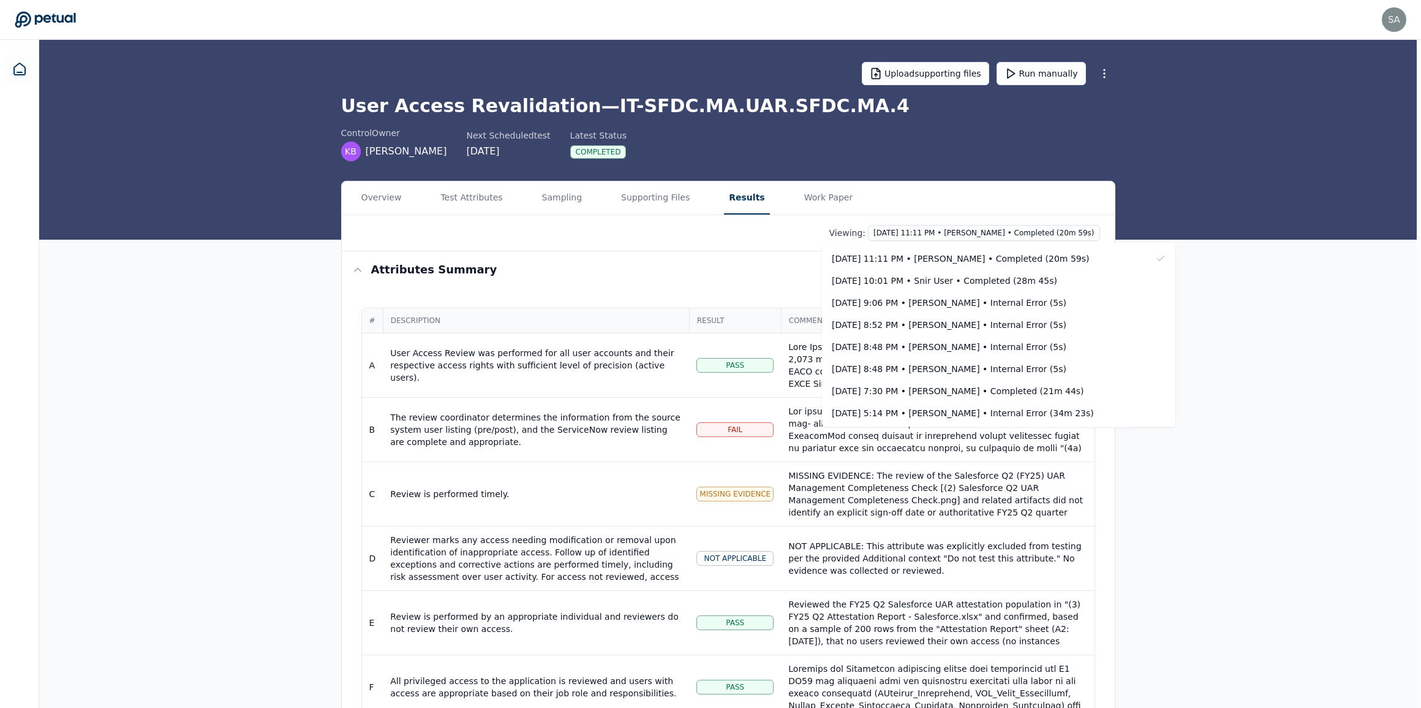
click at [1194, 337] on html "sahil.gupta@toasttab.com sahil.gupta@toasttab.com Sign out Upload supporting fi…" at bounding box center [710, 439] width 1421 height 878
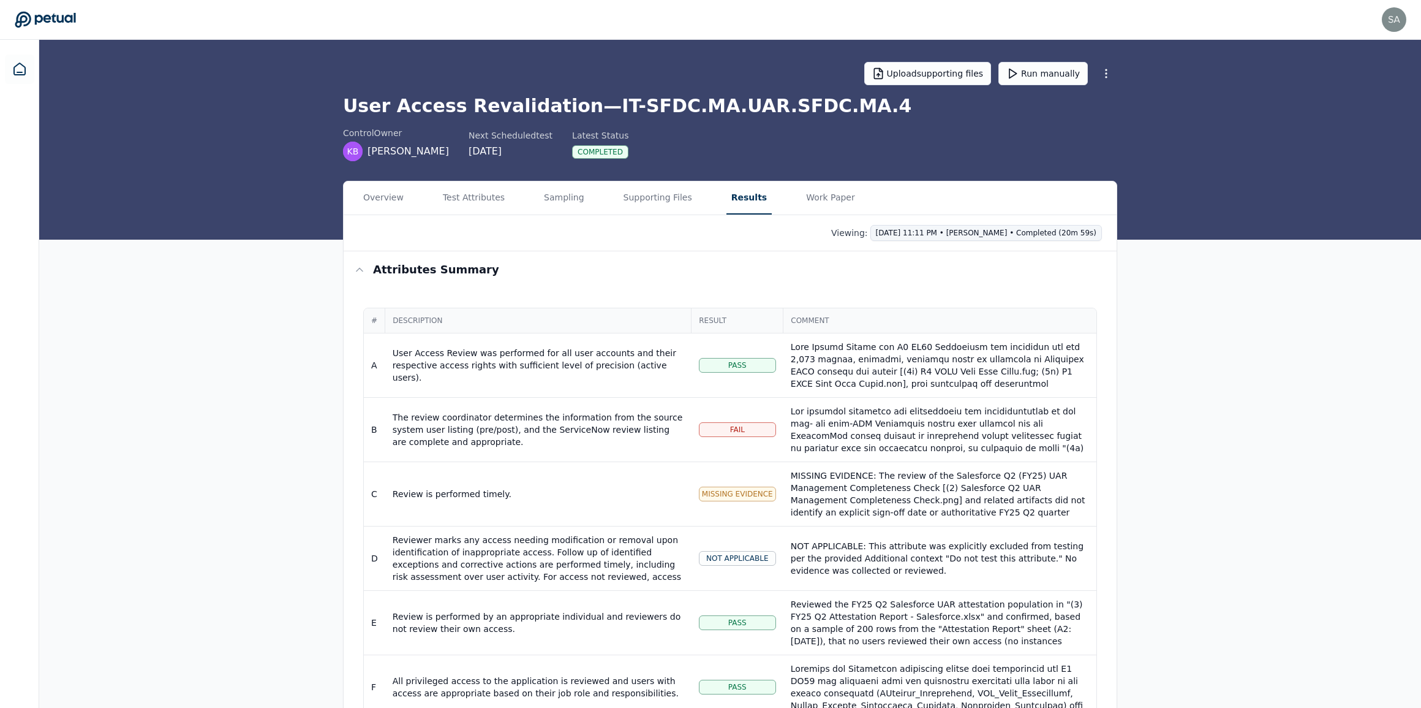
click at [1079, 235] on html "sahil.gupta@toasttab.com sahil.gupta@toasttab.com Sign out Upload supporting fi…" at bounding box center [710, 439] width 1421 height 878
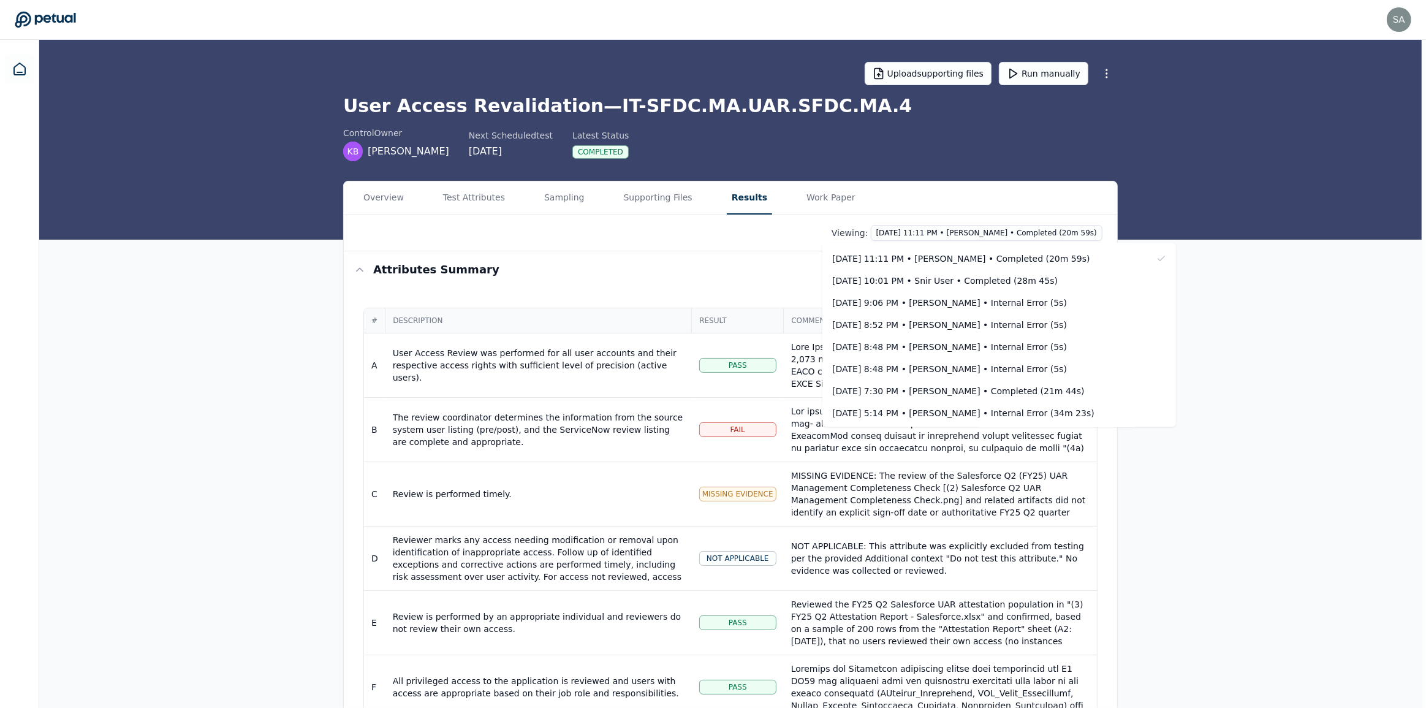
click at [1175, 260] on html "sahil.gupta@toasttab.com sahil.gupta@toasttab.com Sign out Upload supporting fi…" at bounding box center [713, 439] width 1426 height 878
click at [1075, 231] on html "sahil.gupta@toasttab.com sahil.gupta@toasttab.com Sign out Upload supporting fi…" at bounding box center [710, 439] width 1421 height 878
click at [945, 206] on html "sahil.gupta@toasttab.com sahil.gupta@toasttab.com Sign out Upload supporting fi…" at bounding box center [713, 439] width 1426 height 878
